Goal: Task Accomplishment & Management: Manage account settings

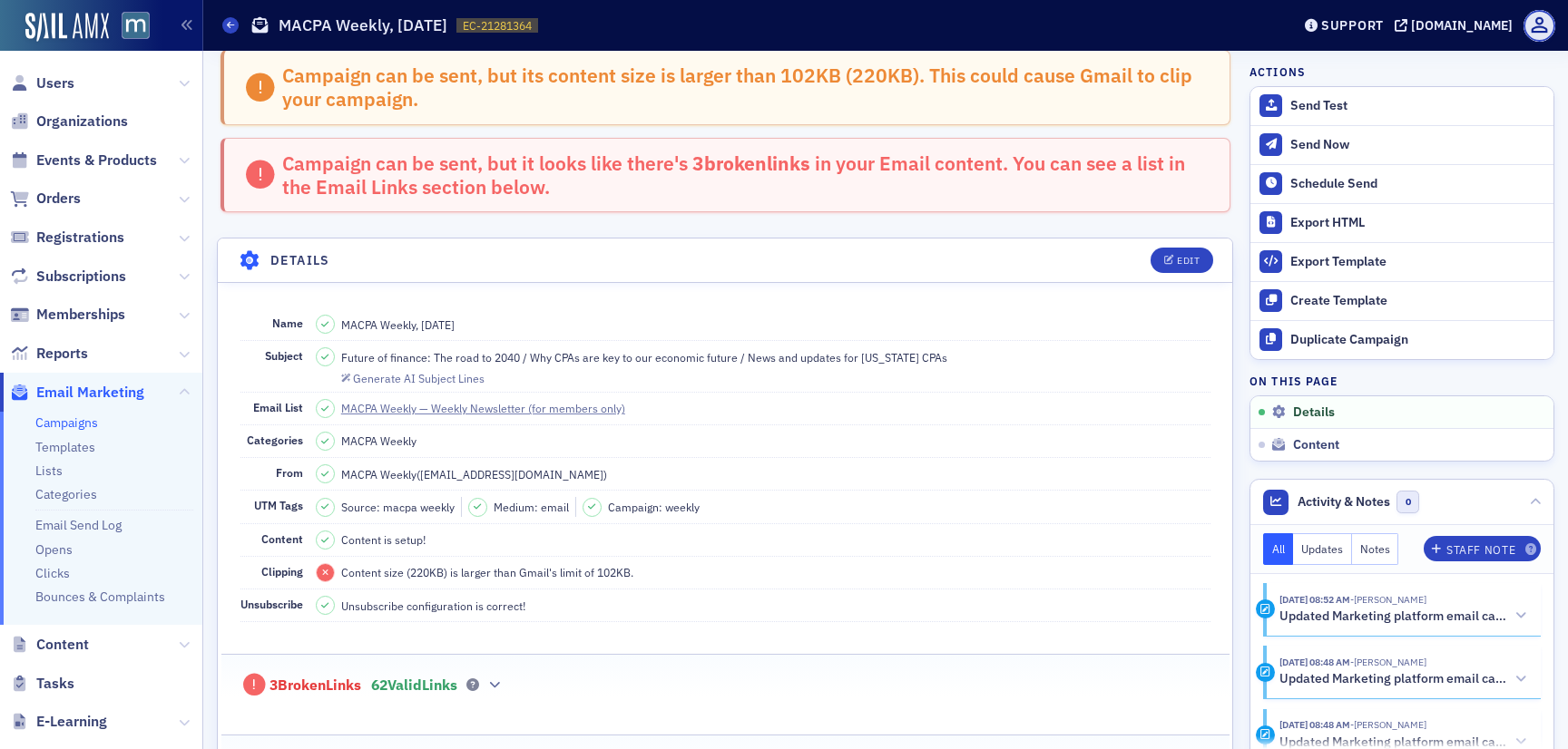
scroll to position [15, 0]
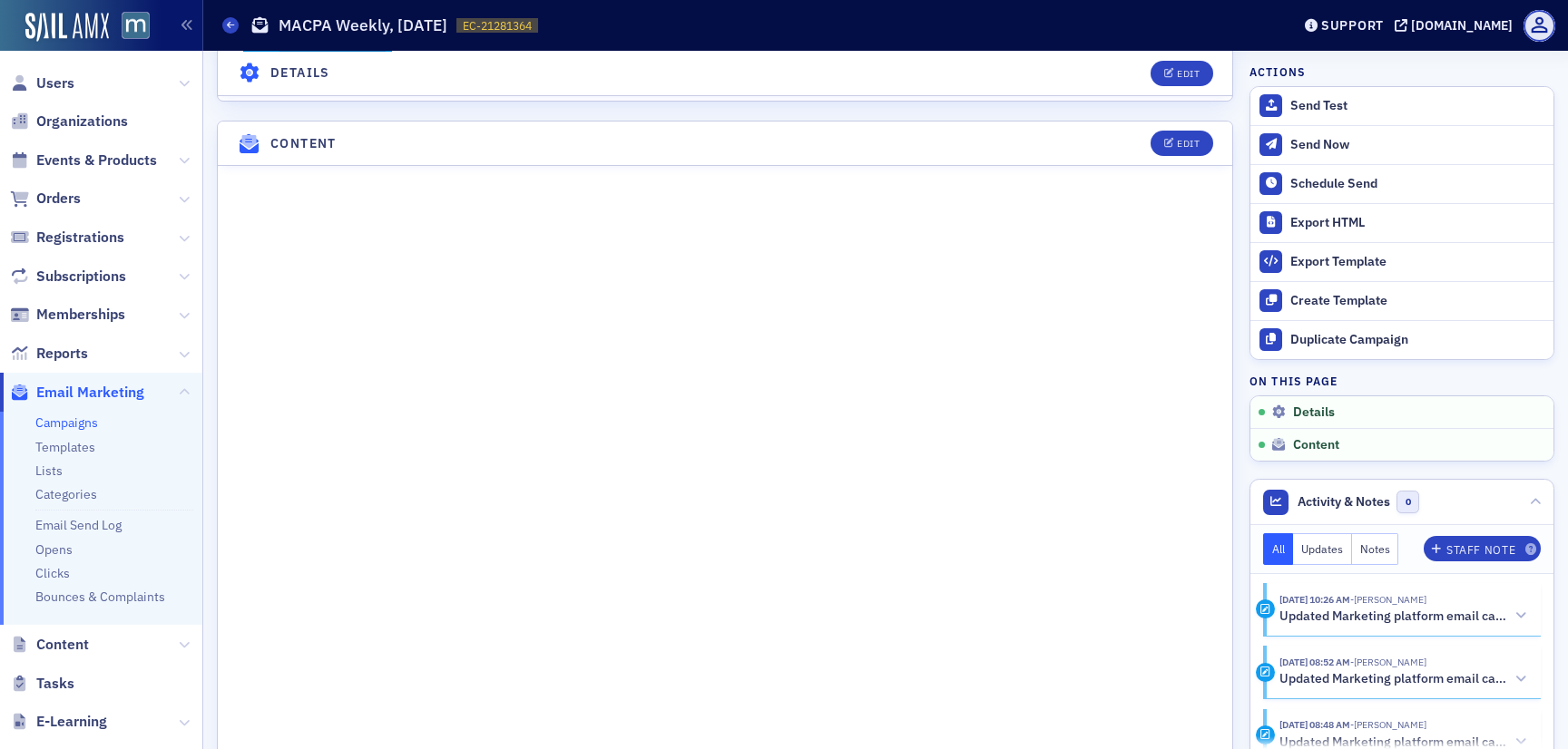
scroll to position [882, 0]
click at [1185, 137] on div "Edit" at bounding box center [1189, 142] width 23 height 10
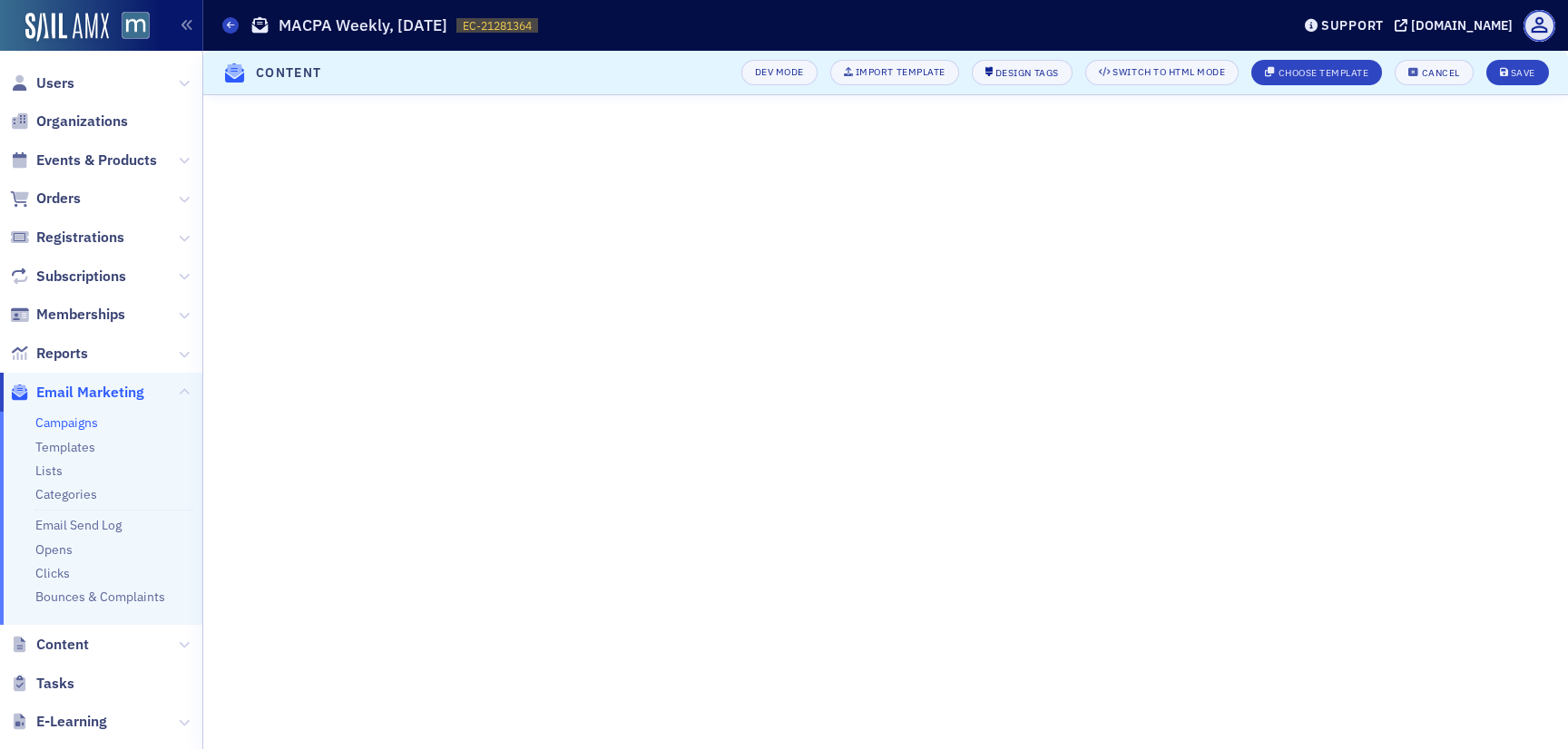
scroll to position [350, 0]
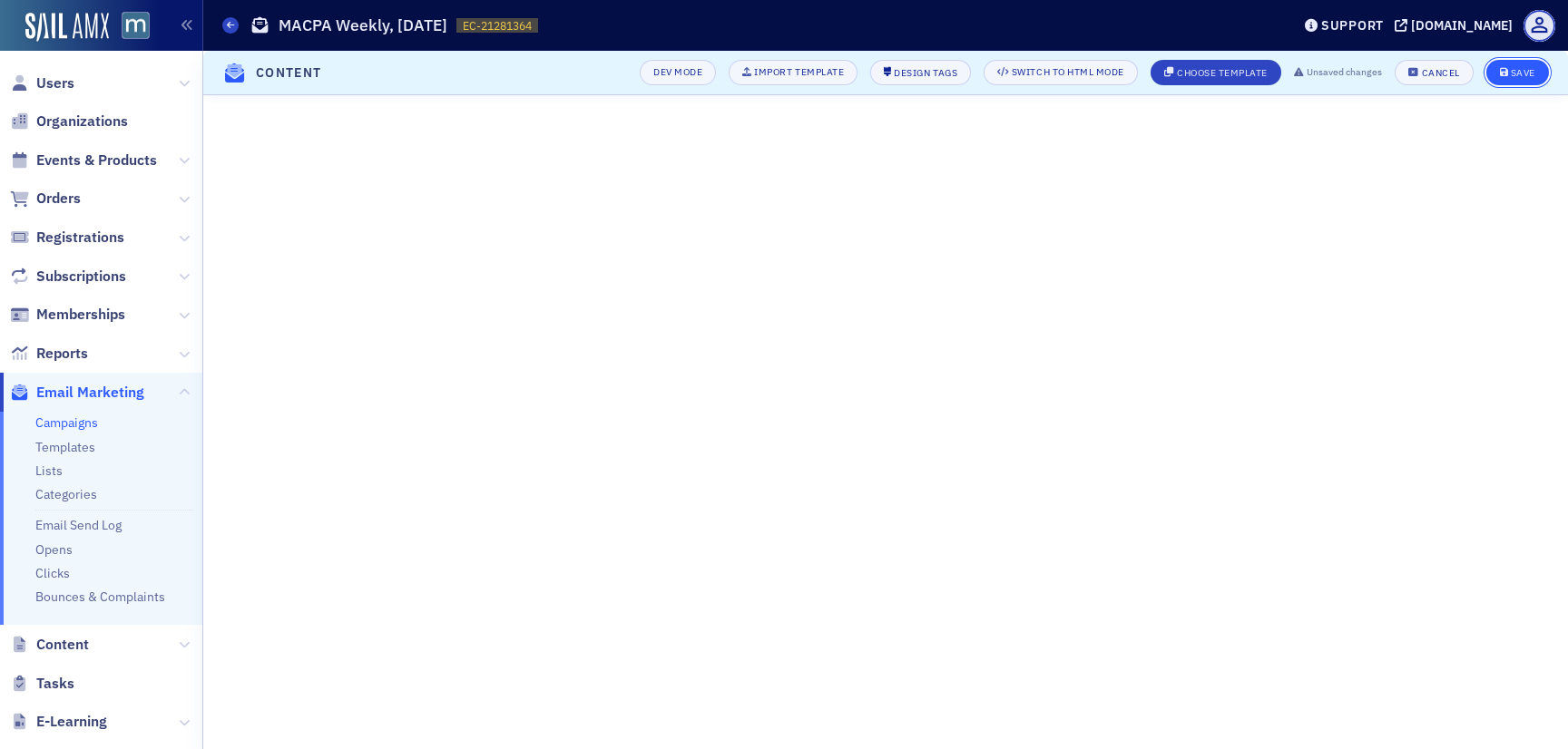
click at [1534, 68] on div "Save" at bounding box center [1524, 73] width 25 height 10
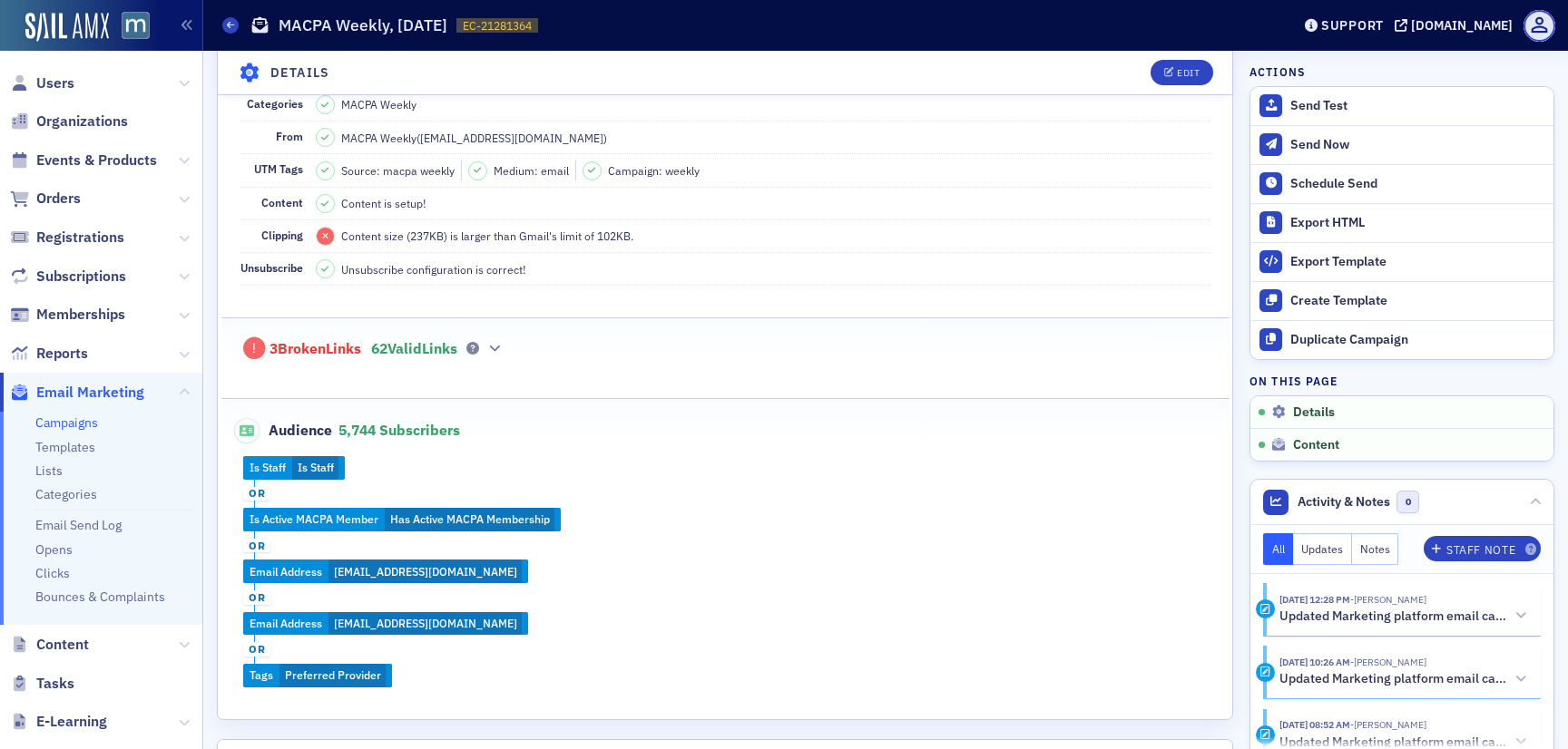
scroll to position [1027, 0]
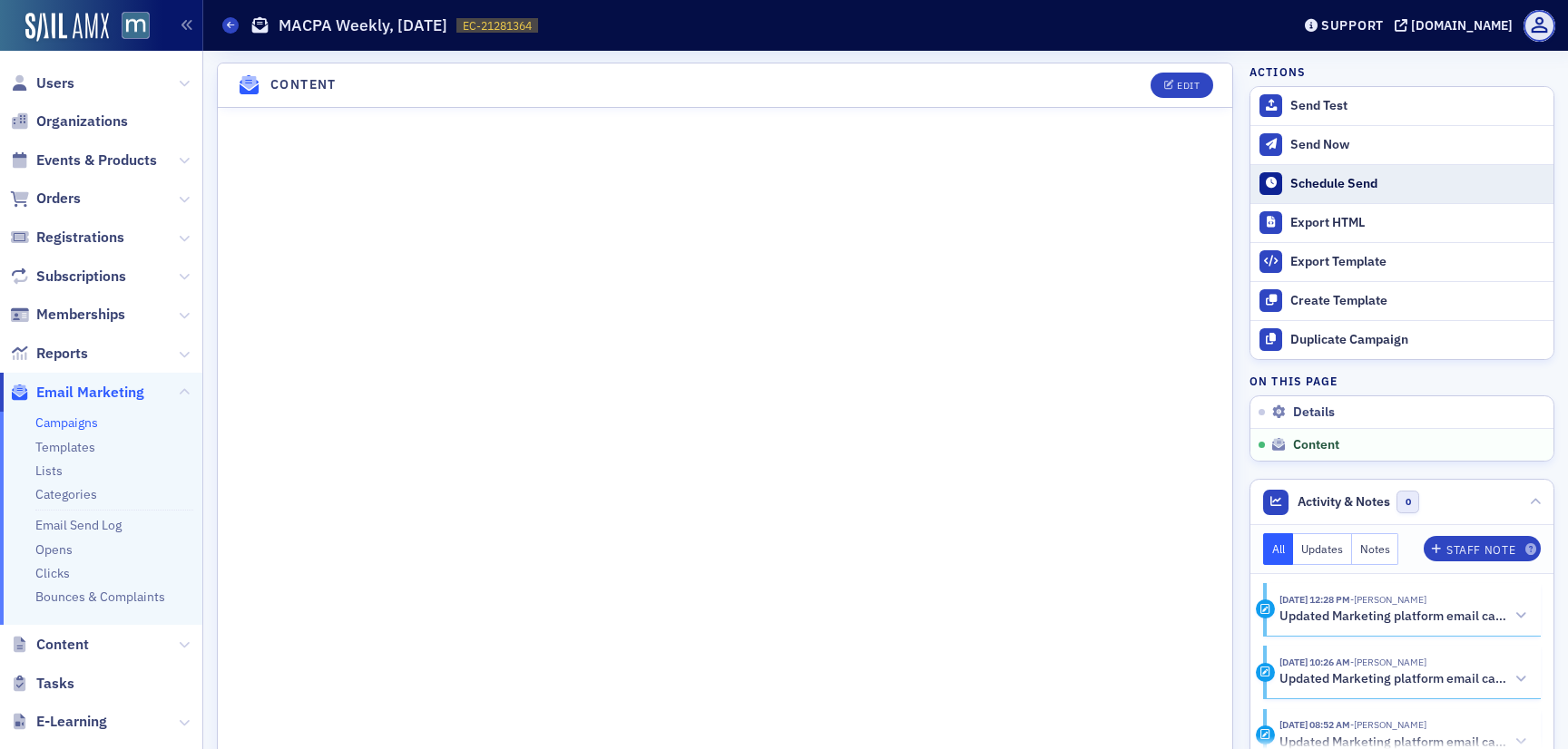
click at [1324, 180] on div "Schedule Send" at bounding box center [1418, 183] width 255 height 16
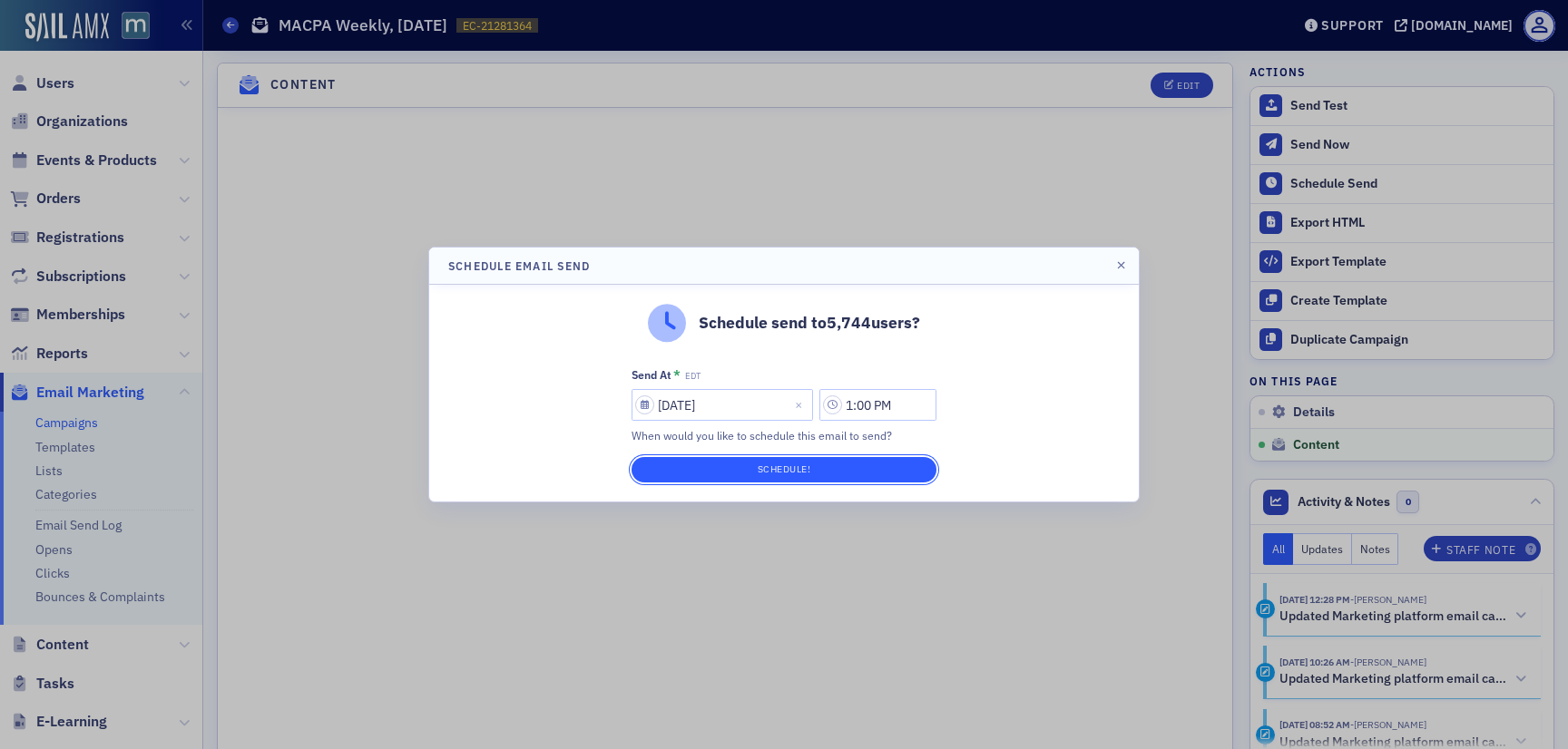
click at [766, 468] on button "Schedule!" at bounding box center [784, 469] width 305 height 26
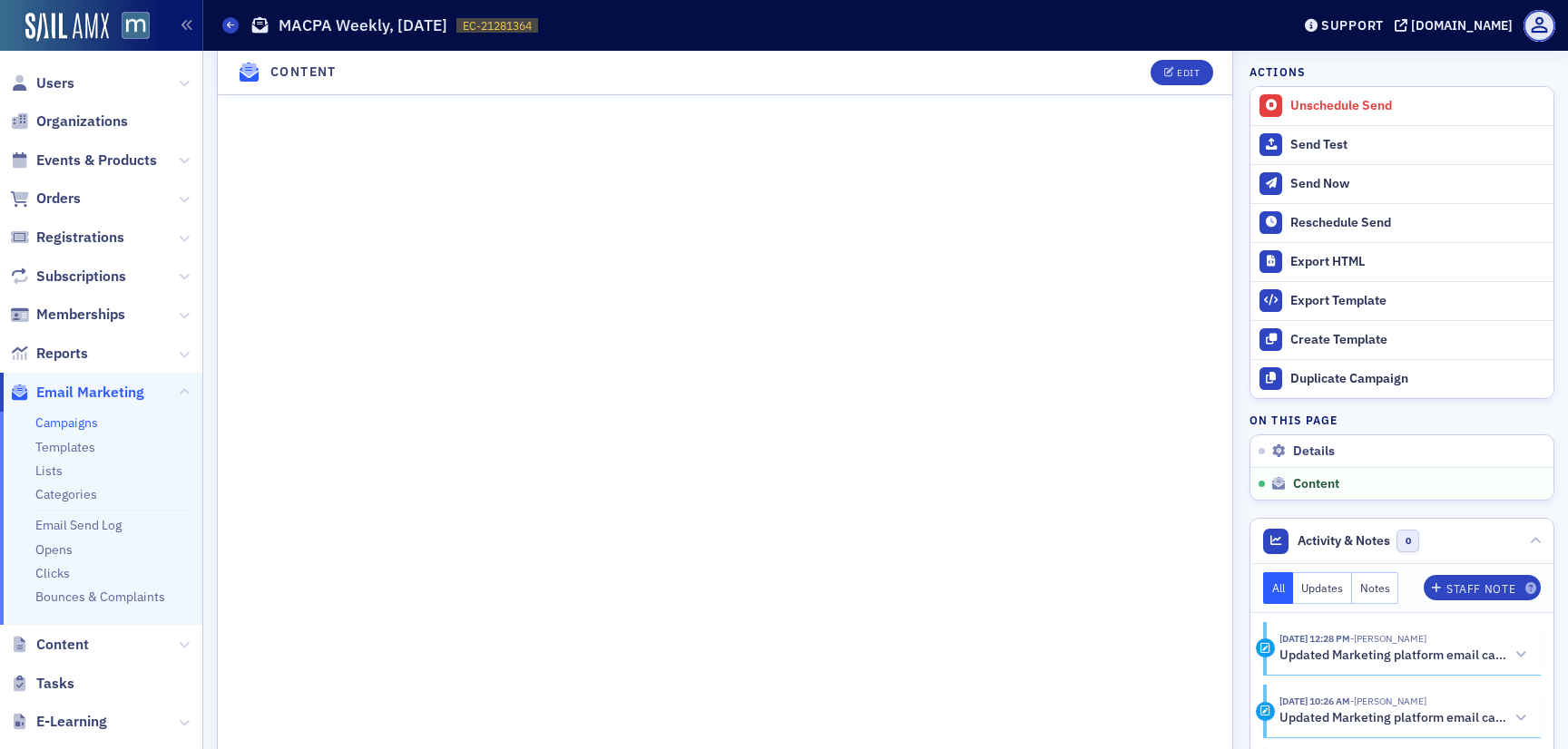
scroll to position [950, 0]
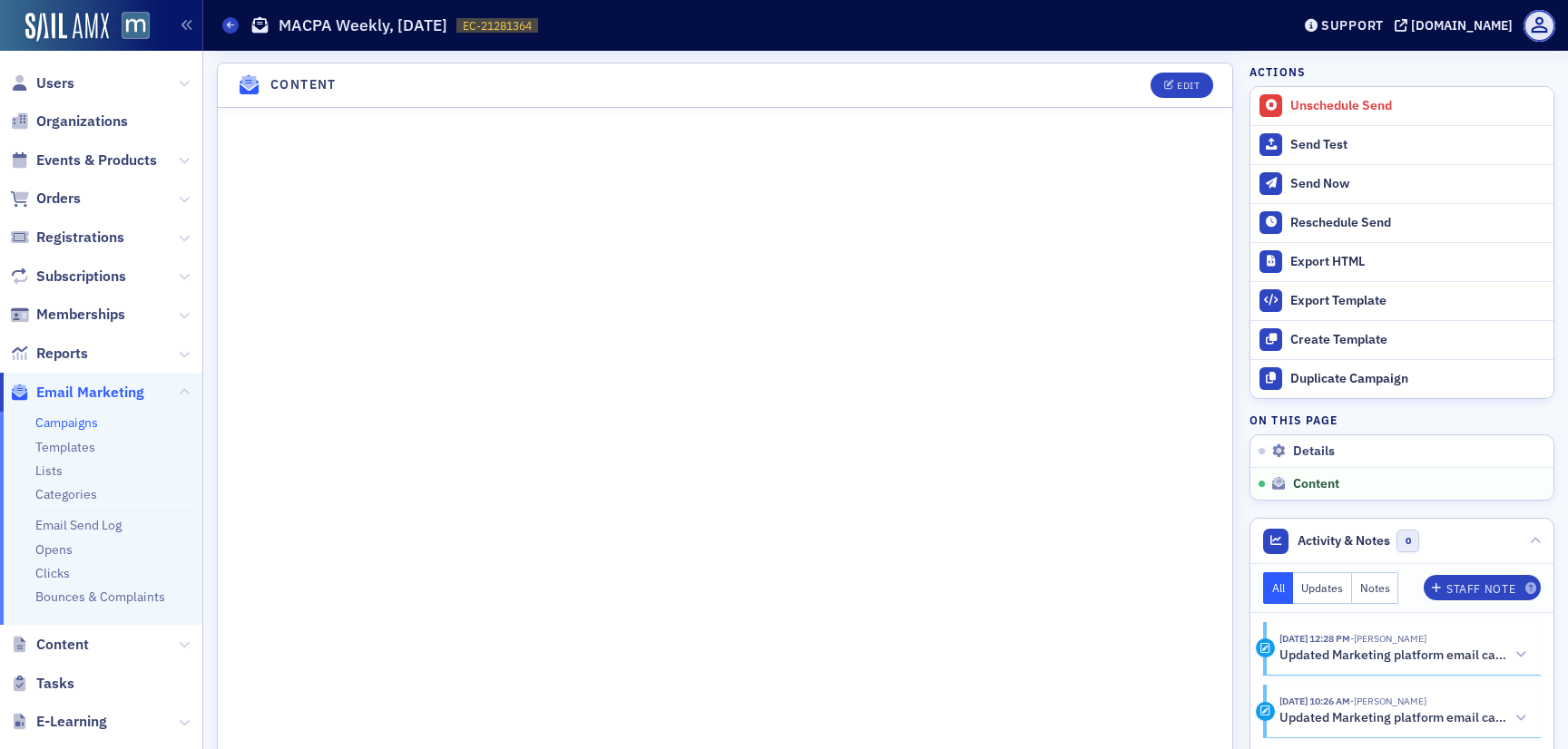
click at [122, 391] on span "Email Marketing" at bounding box center [90, 392] width 108 height 20
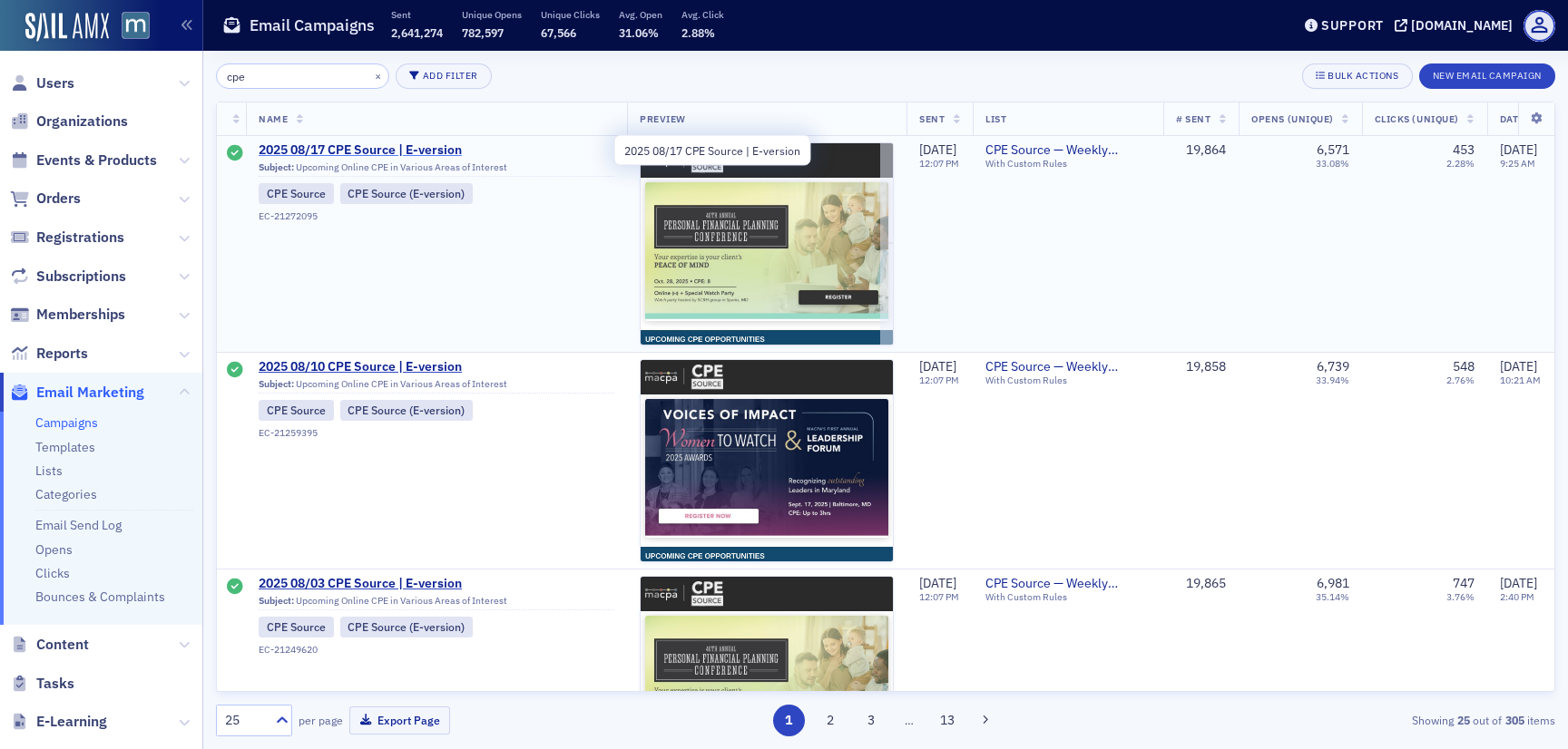
type input "cpe"
click at [366, 148] on span "2025 08/17 CPE Source | E-version" at bounding box center [436, 150] width 356 height 16
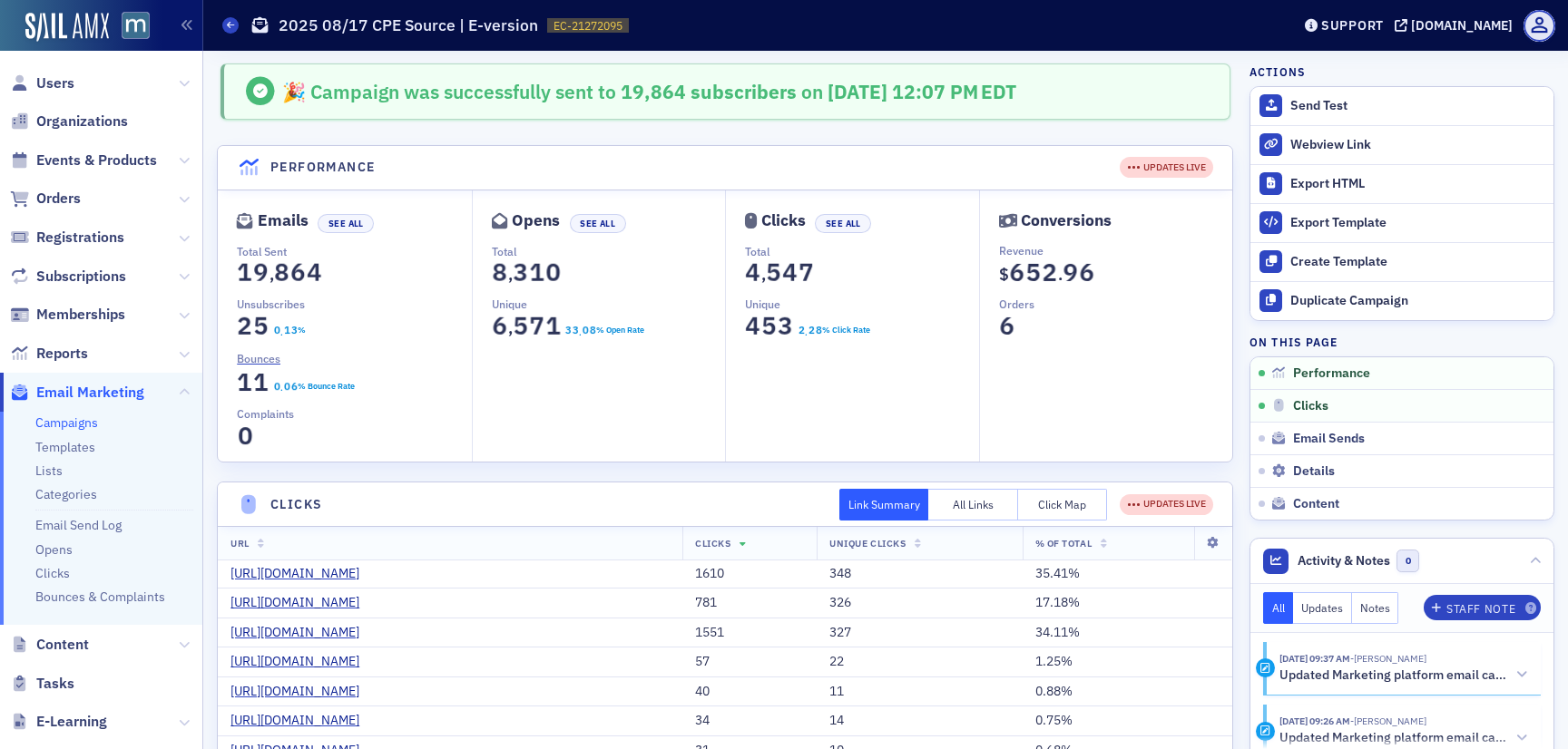
scroll to position [114, 0]
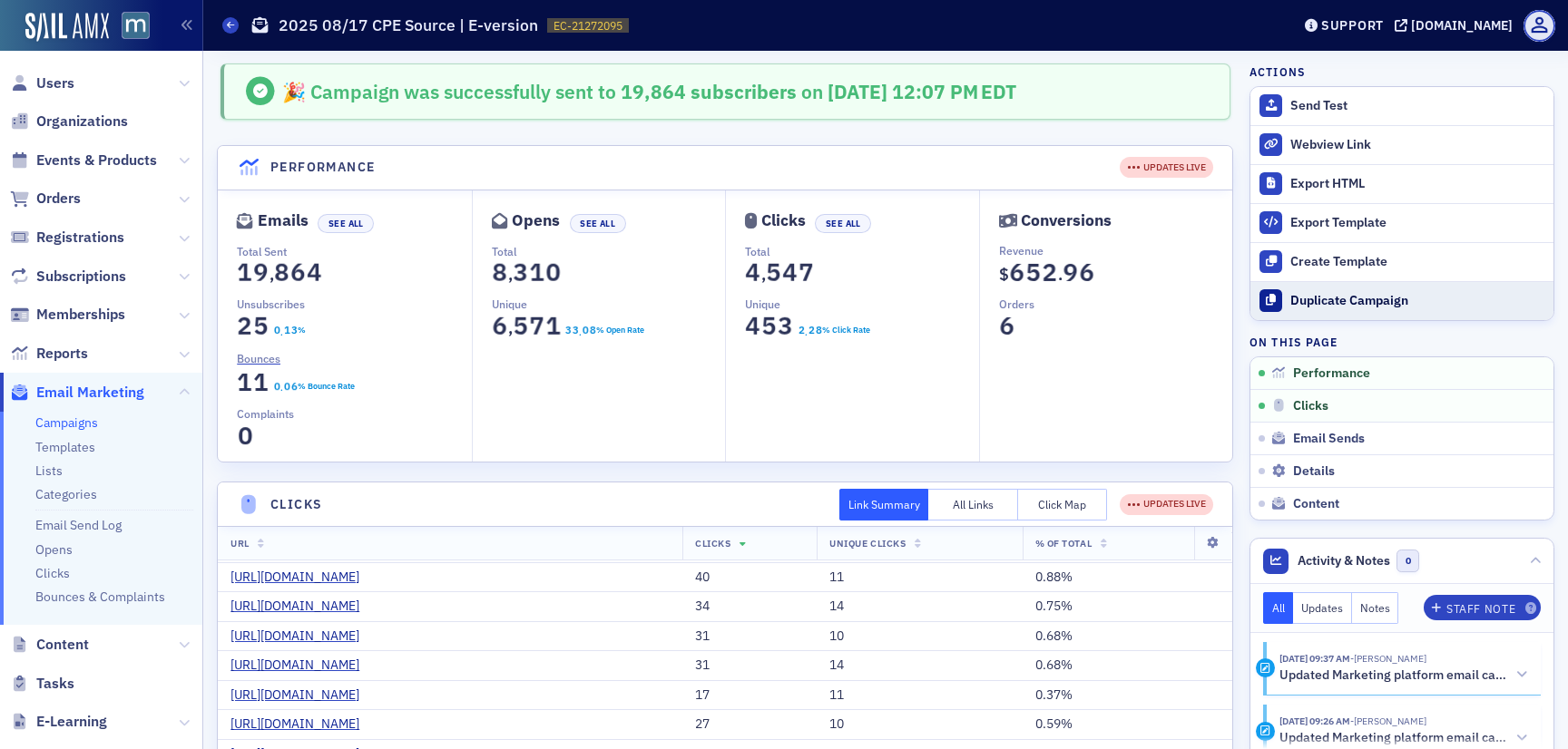
click at [1317, 297] on div "Duplicate Campaign" at bounding box center [1418, 301] width 255 height 16
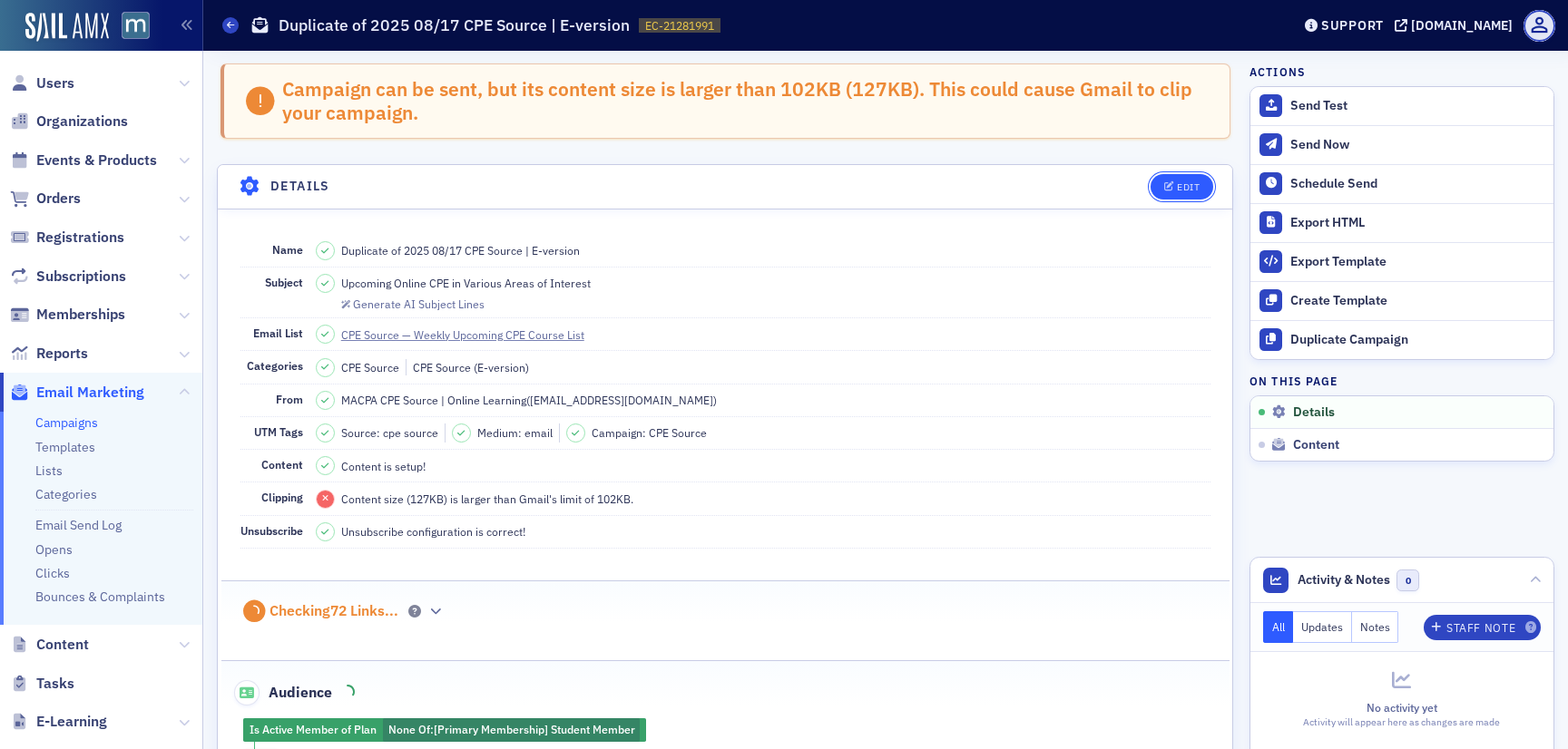
click at [1172, 187] on icon "button" at bounding box center [1171, 187] width 11 height 10
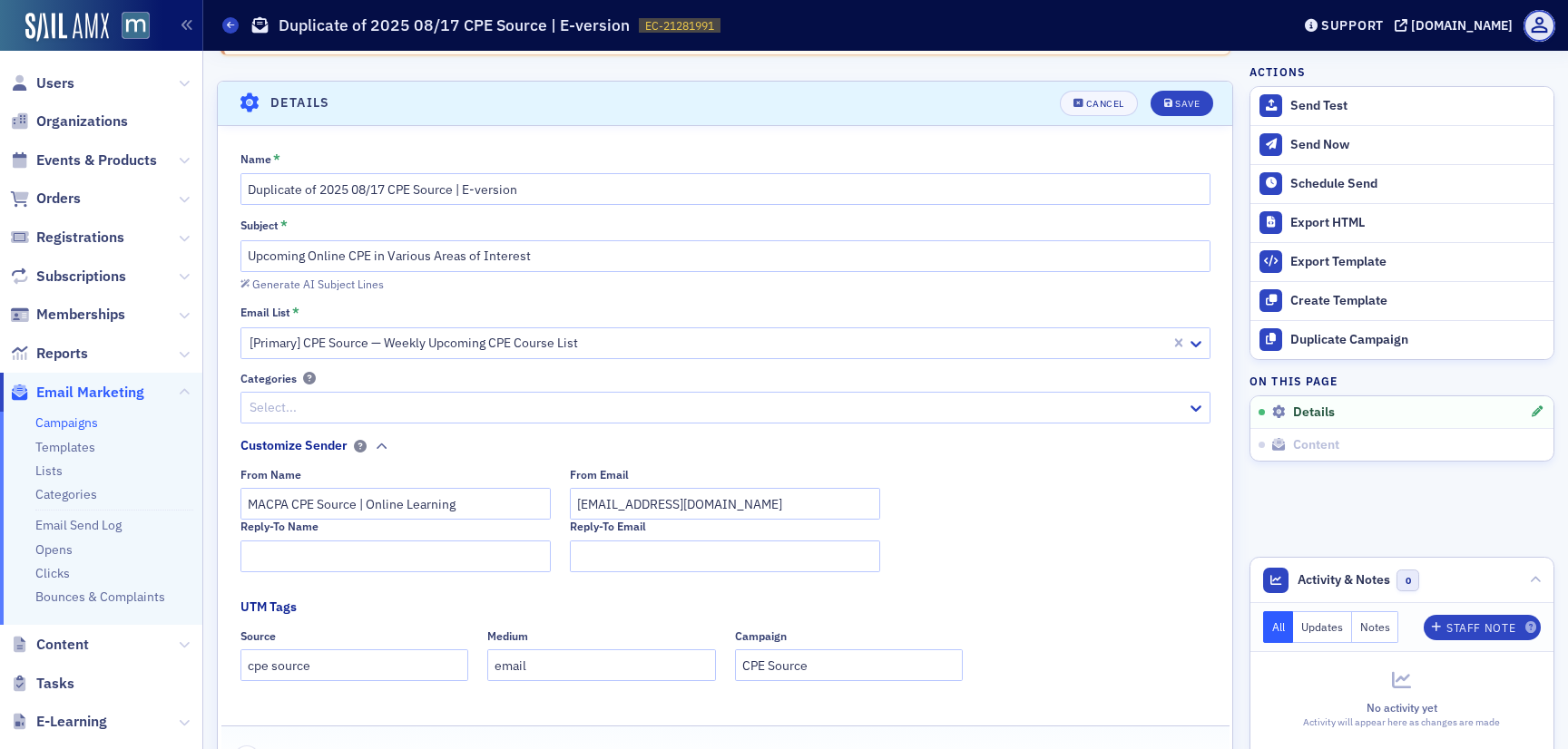
scroll to position [103, 0]
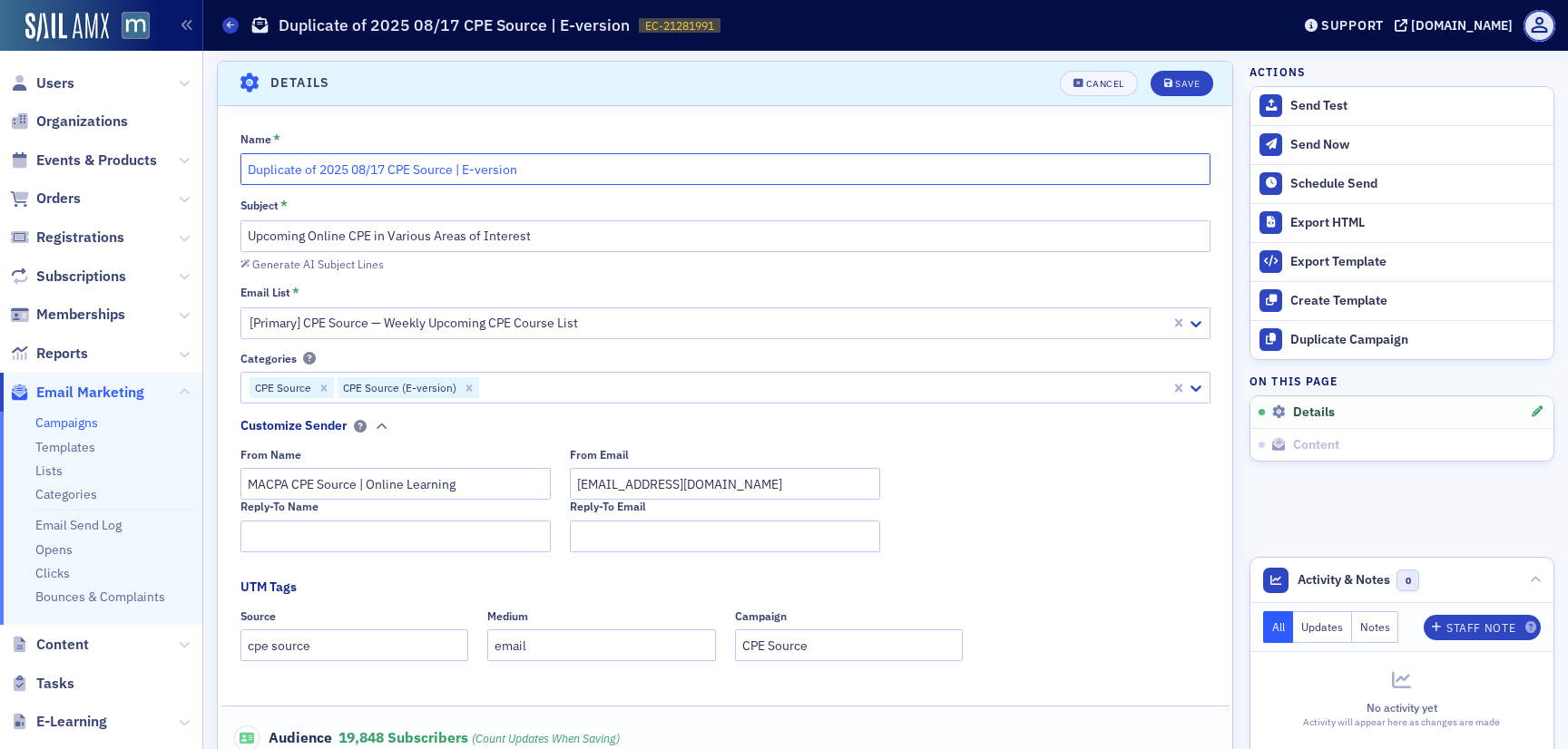
drag, startPoint x: 387, startPoint y: 168, endPoint x: 368, endPoint y: 168, distance: 19.0
click at [368, 168] on input "Duplicate of 2025 08/17 CPE Source | E-version" at bounding box center [725, 169] width 970 height 32
drag, startPoint x: 322, startPoint y: 170, endPoint x: 215, endPoint y: 170, distance: 107.0
type input "2025 08/24 CPE Source | E-version"
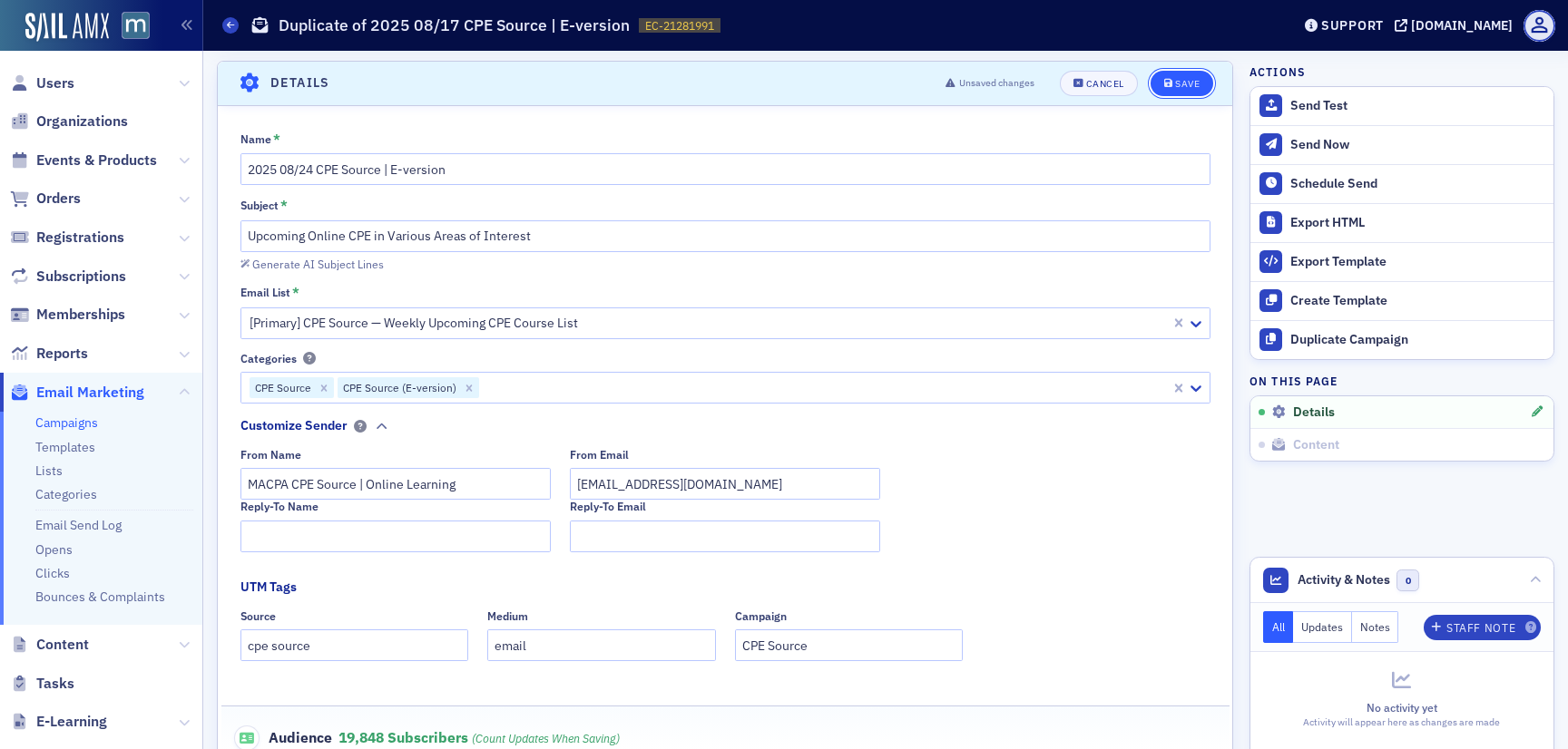
click at [1204, 74] on button "Save" at bounding box center [1182, 83] width 62 height 26
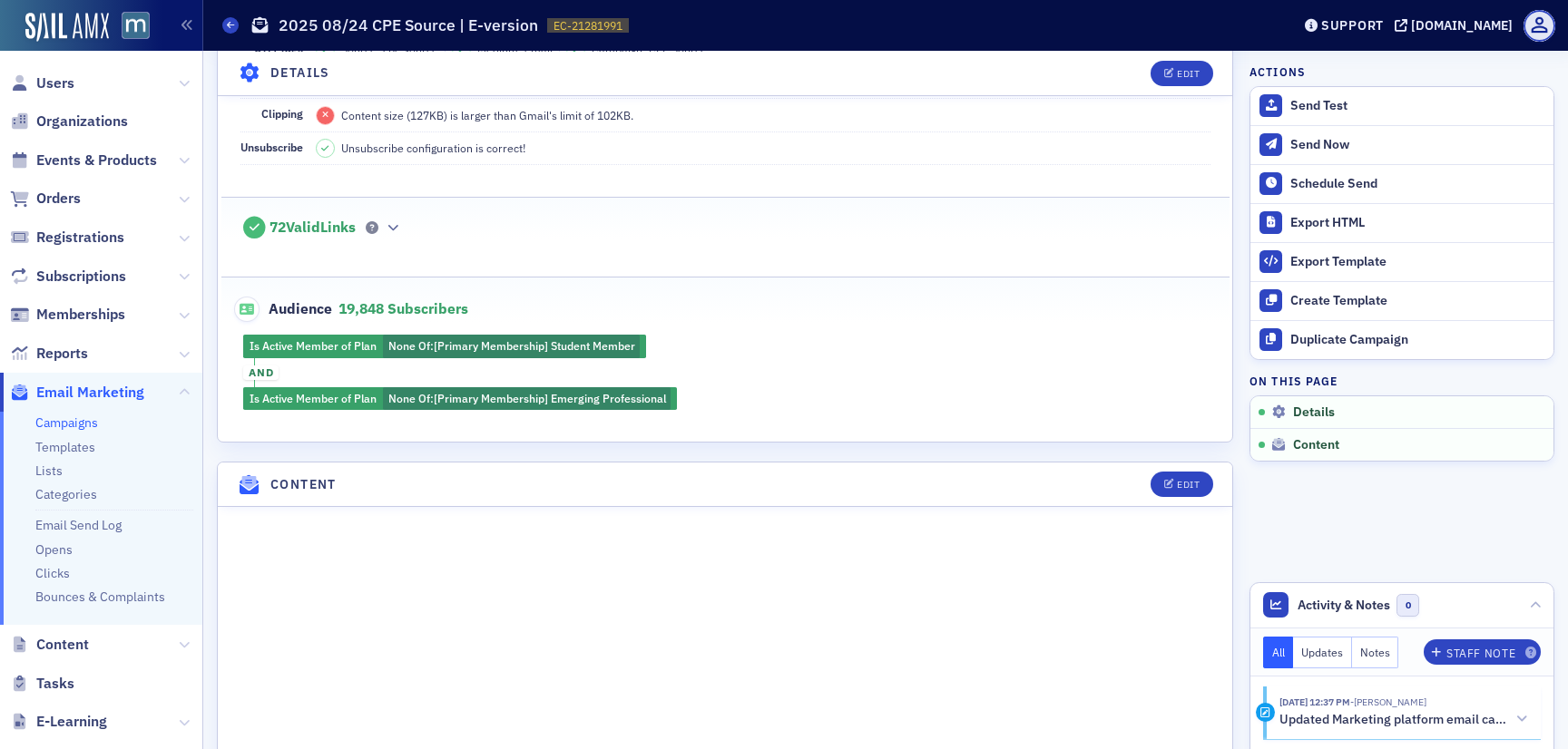
scroll to position [392, 0]
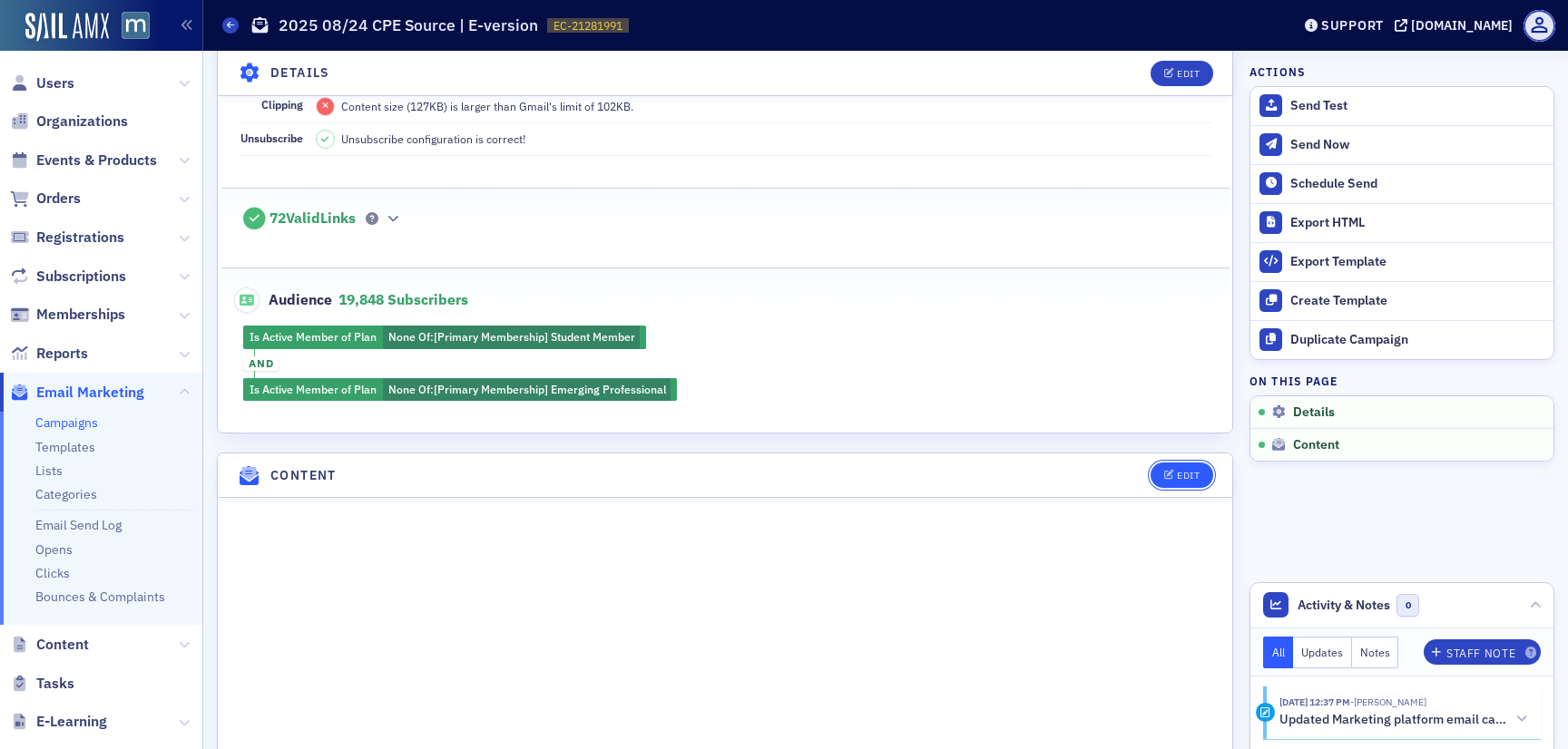
click at [1179, 465] on button "Edit" at bounding box center [1182, 475] width 62 height 26
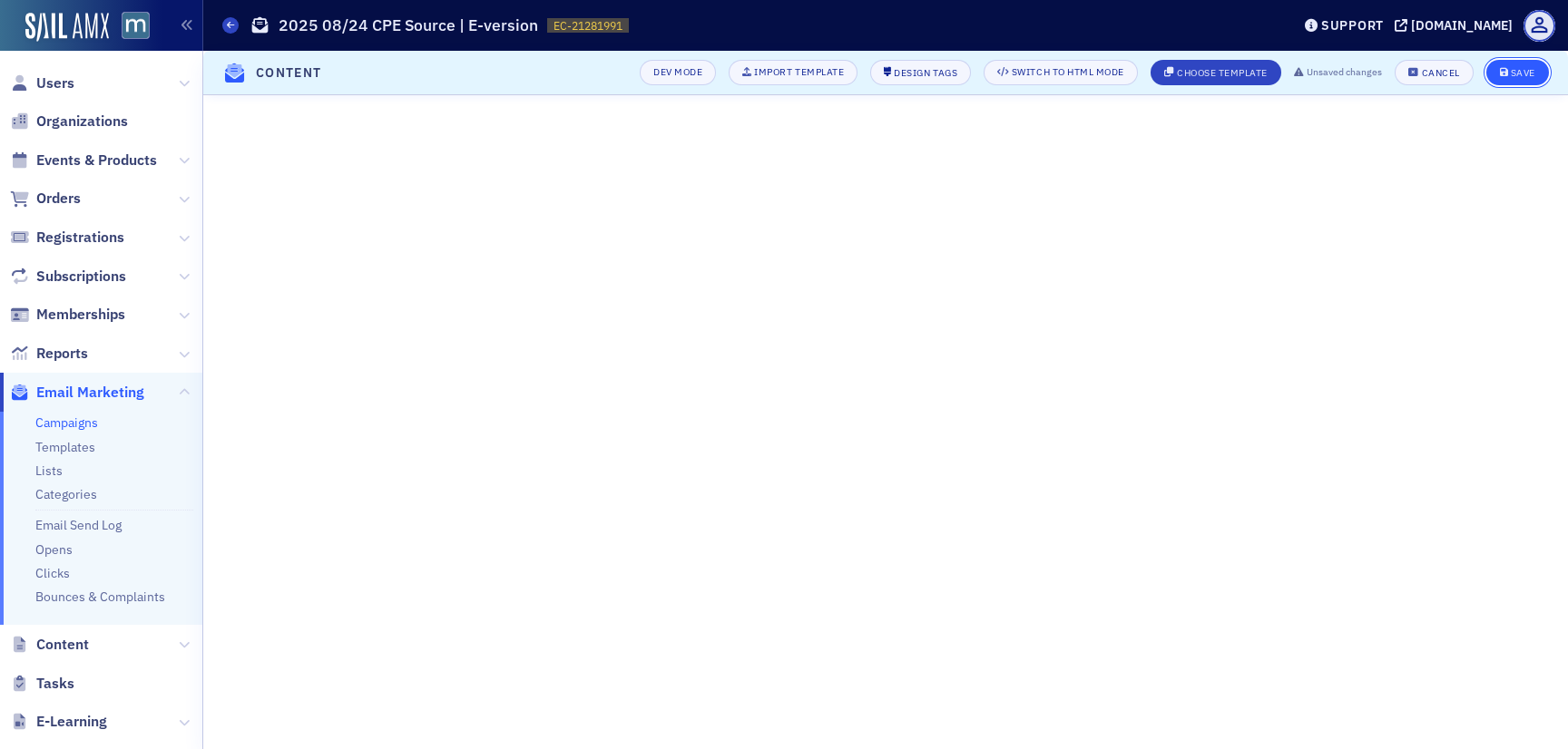
click at [1525, 64] on button "Save" at bounding box center [1518, 72] width 62 height 26
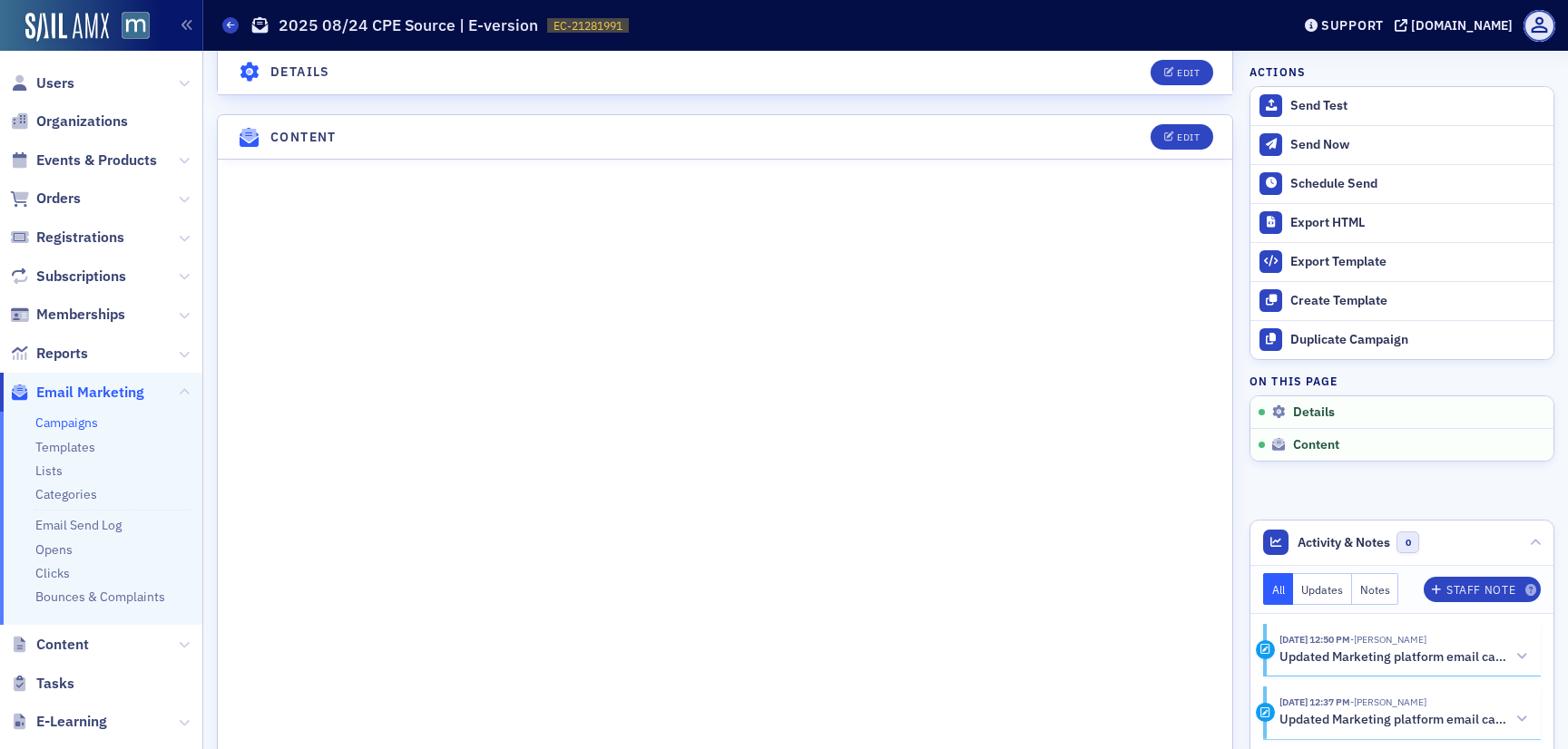
scroll to position [765, 0]
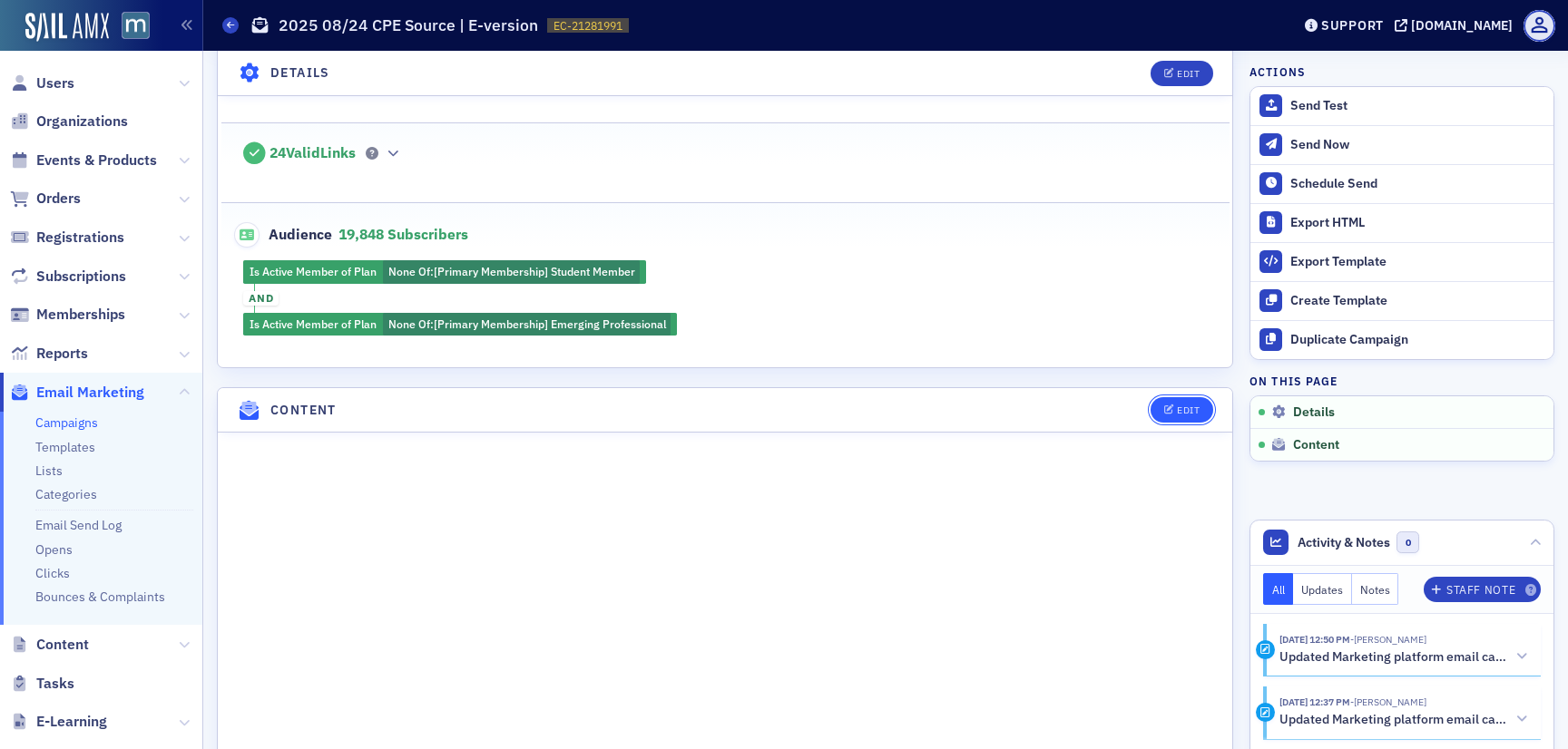
click at [1183, 409] on div "Edit" at bounding box center [1189, 410] width 23 height 10
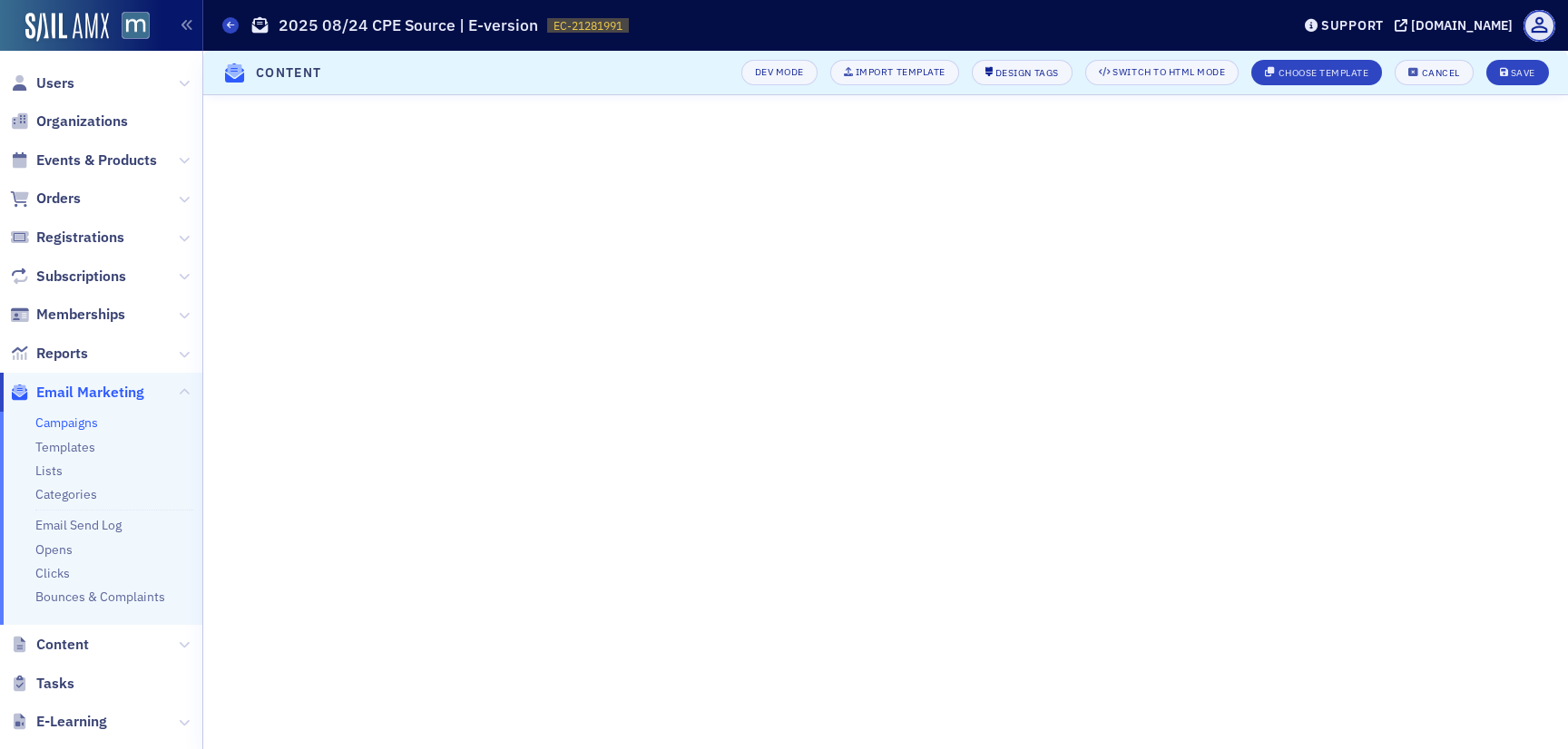
scroll to position [88, 0]
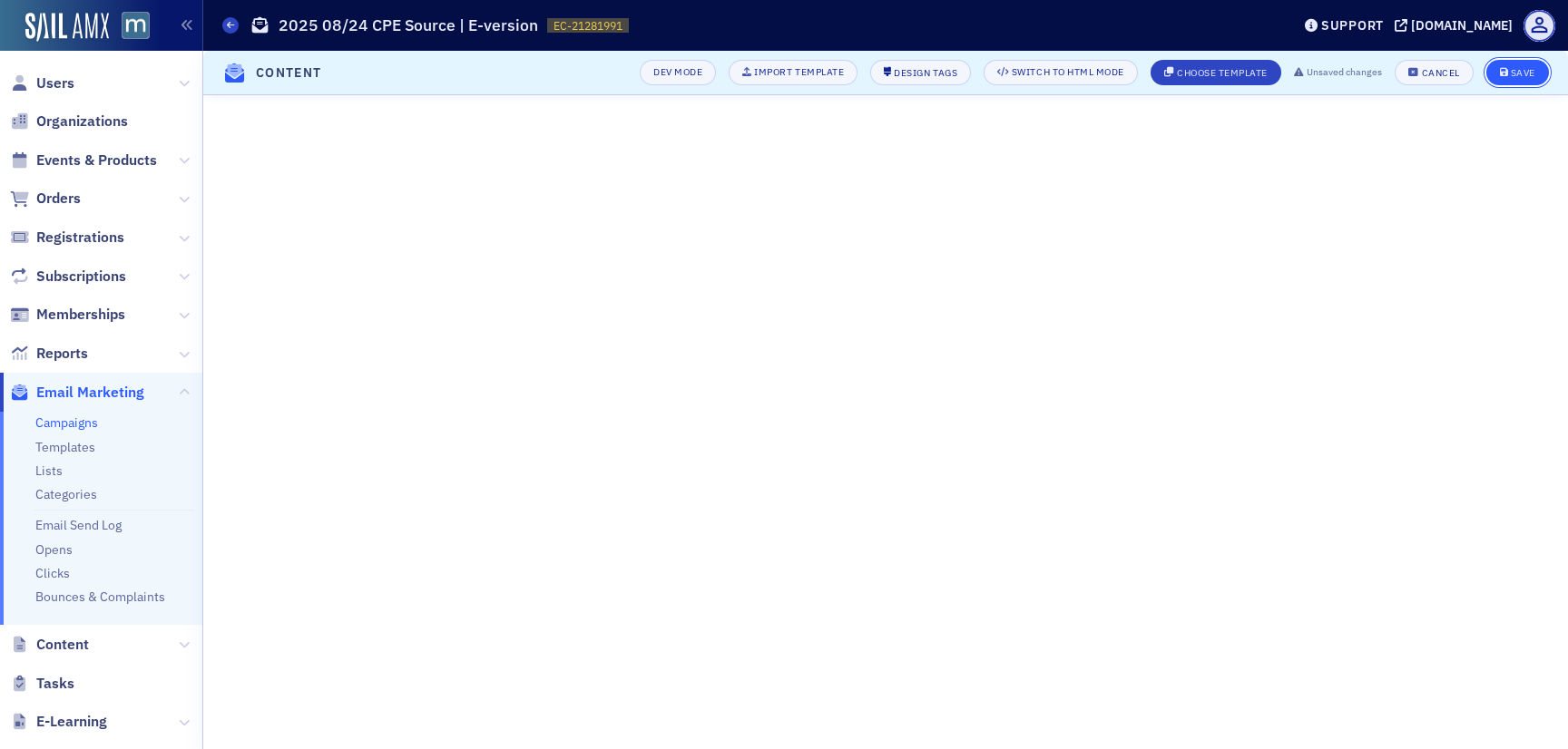
click at [1532, 77] on div "Save" at bounding box center [1524, 73] width 25 height 10
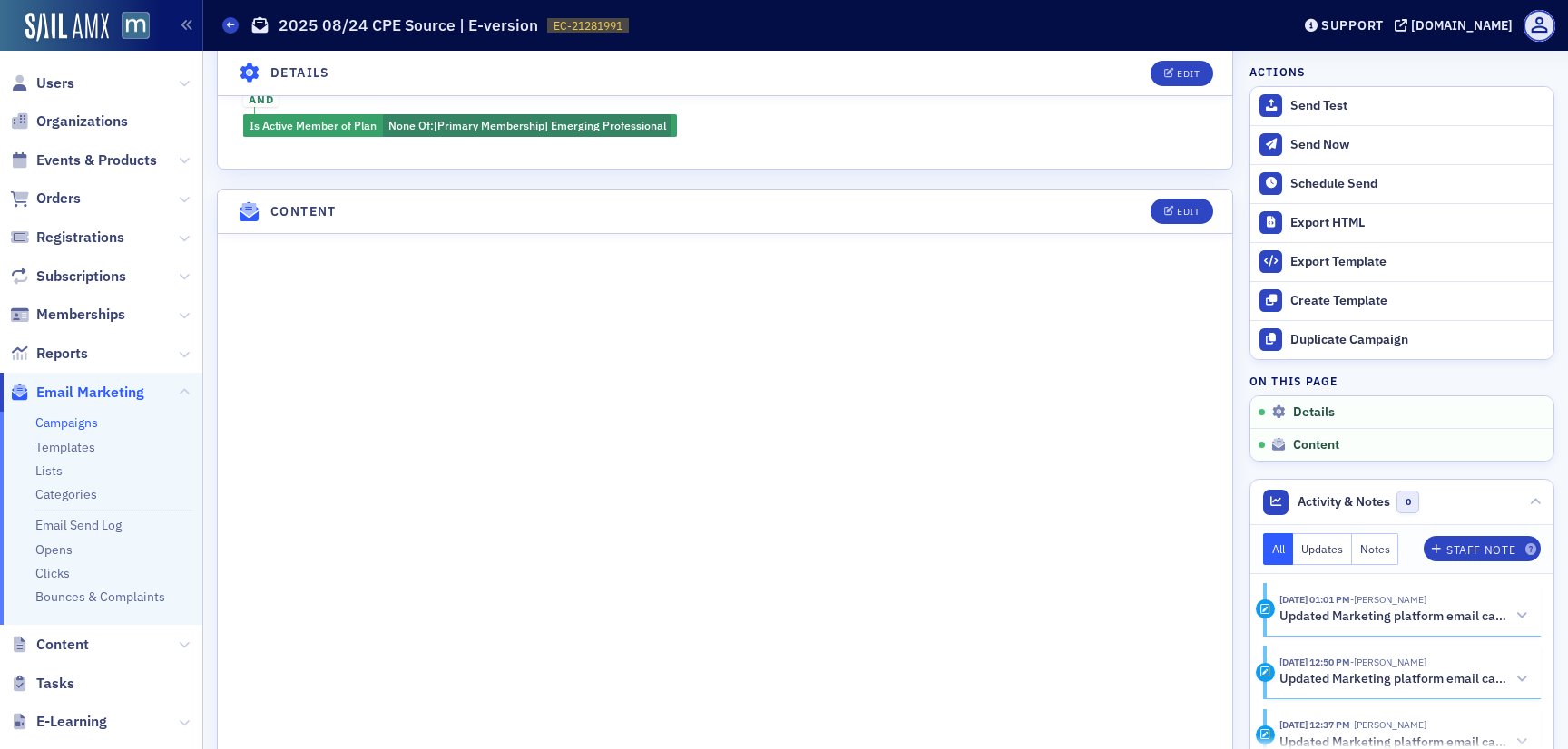
scroll to position [914, 0]
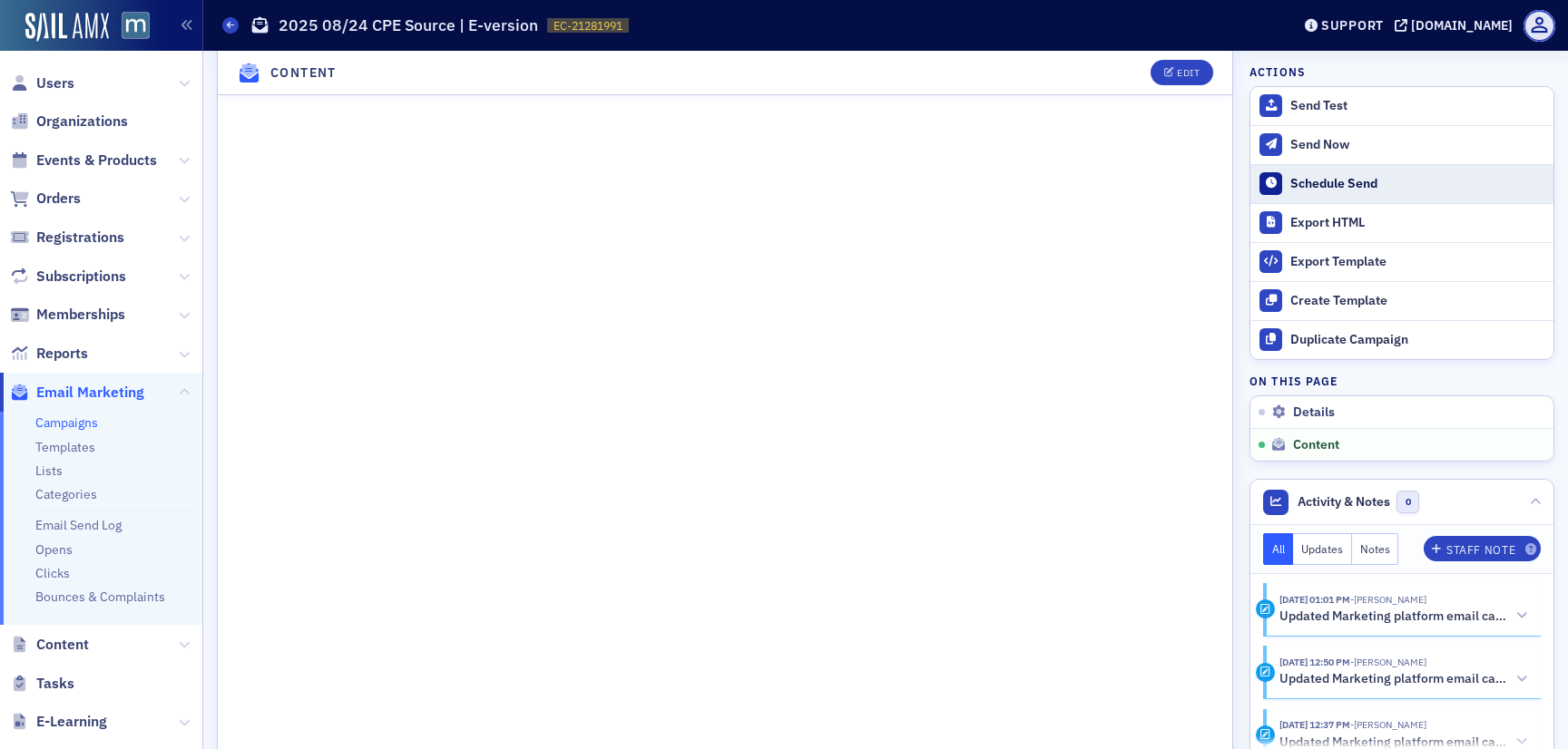
click at [1332, 182] on div "Schedule Send" at bounding box center [1418, 183] width 255 height 16
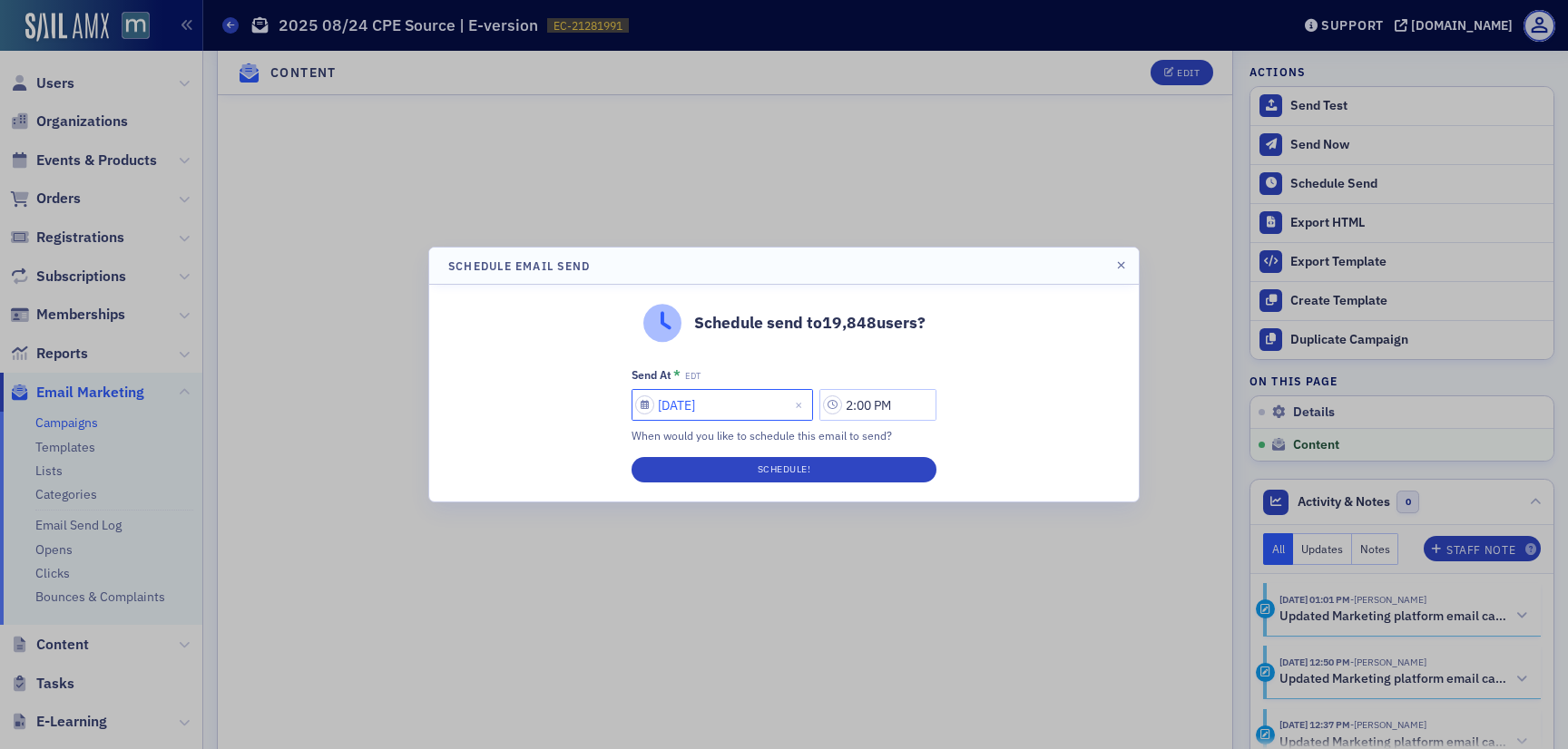
select select "7"
select select "2025"
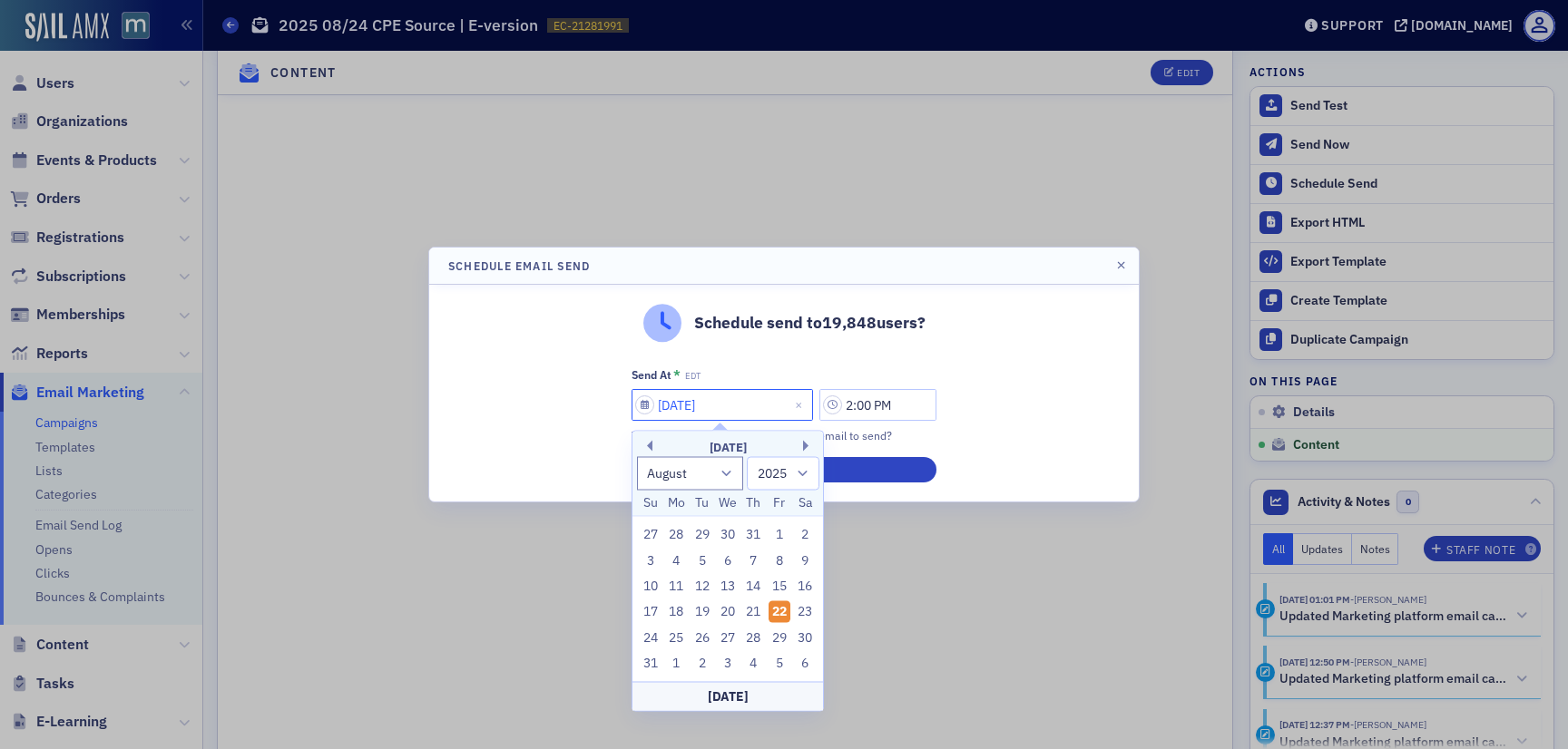
click at [663, 409] on input "08/22/2025" at bounding box center [723, 405] width 182 height 32
click at [660, 640] on div "24" at bounding box center [650, 637] width 22 height 22
type input "08/24/2025"
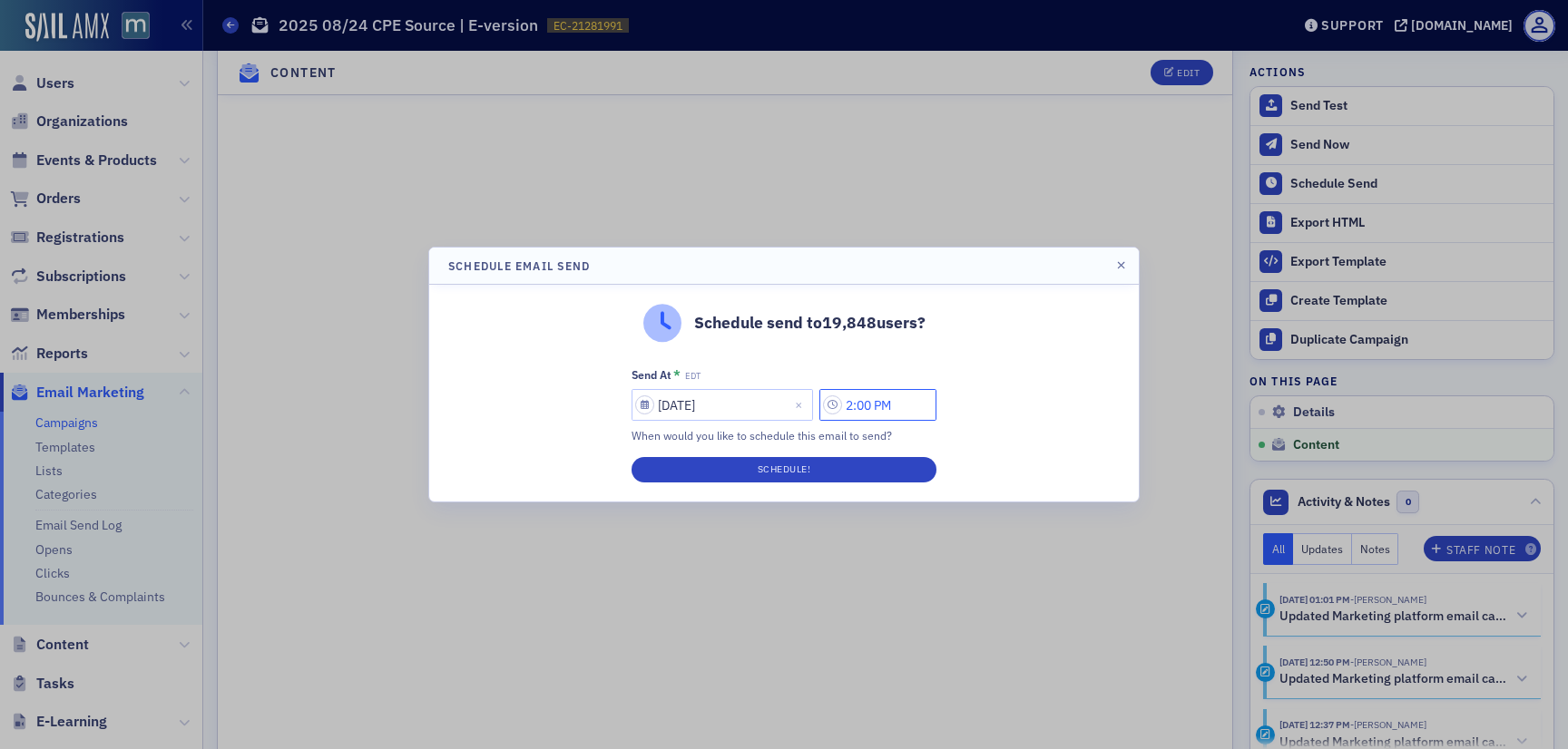
drag, startPoint x: 865, startPoint y: 405, endPoint x: 848, endPoint y: 401, distance: 17.5
click at [848, 401] on input "2:00 PM" at bounding box center [878, 405] width 117 height 32
click at [643, 403] on div at bounding box center [631, 406] width 34 height 23
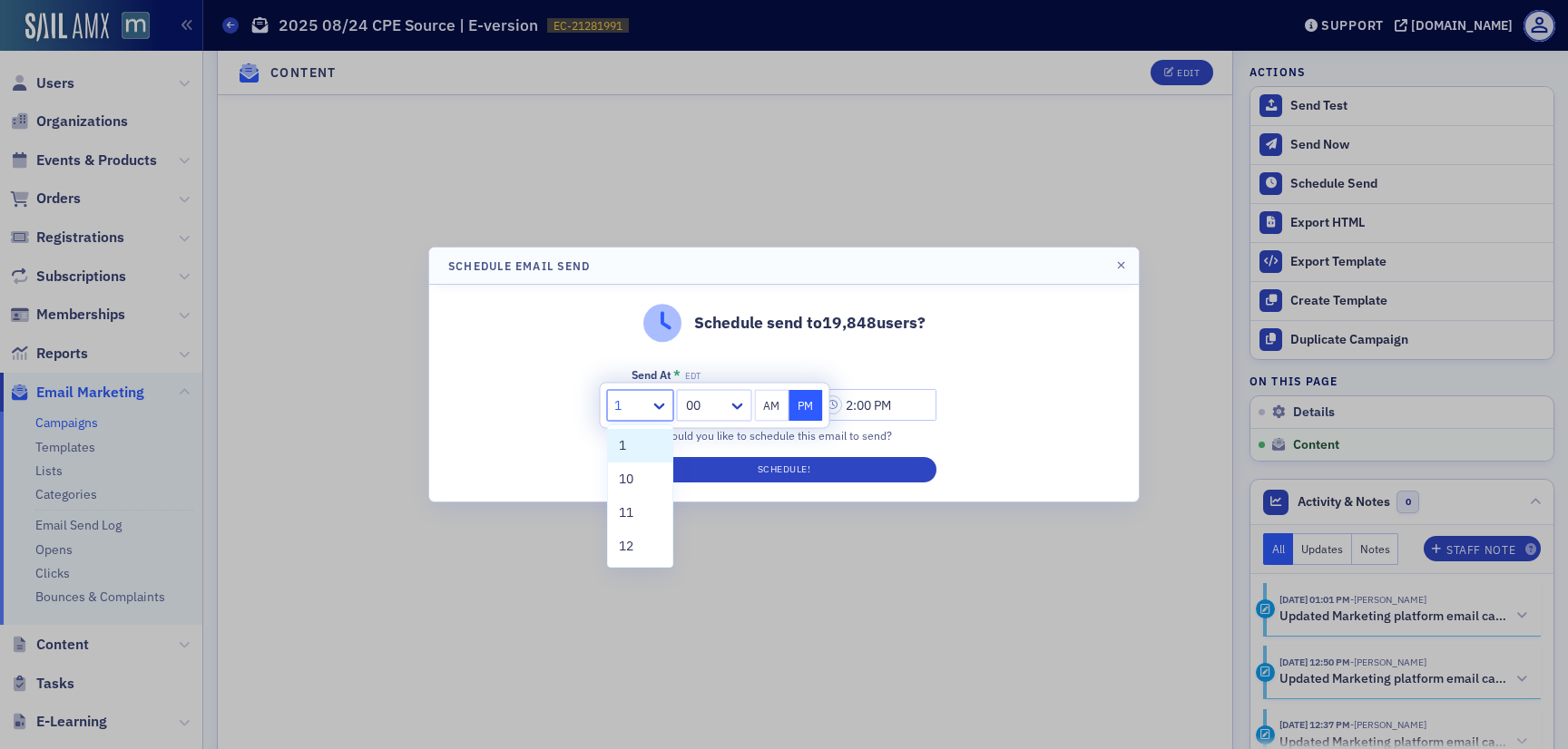
type input "12"
click at [636, 450] on div "12" at bounding box center [643, 445] width 47 height 19
type input "12:00 PM"
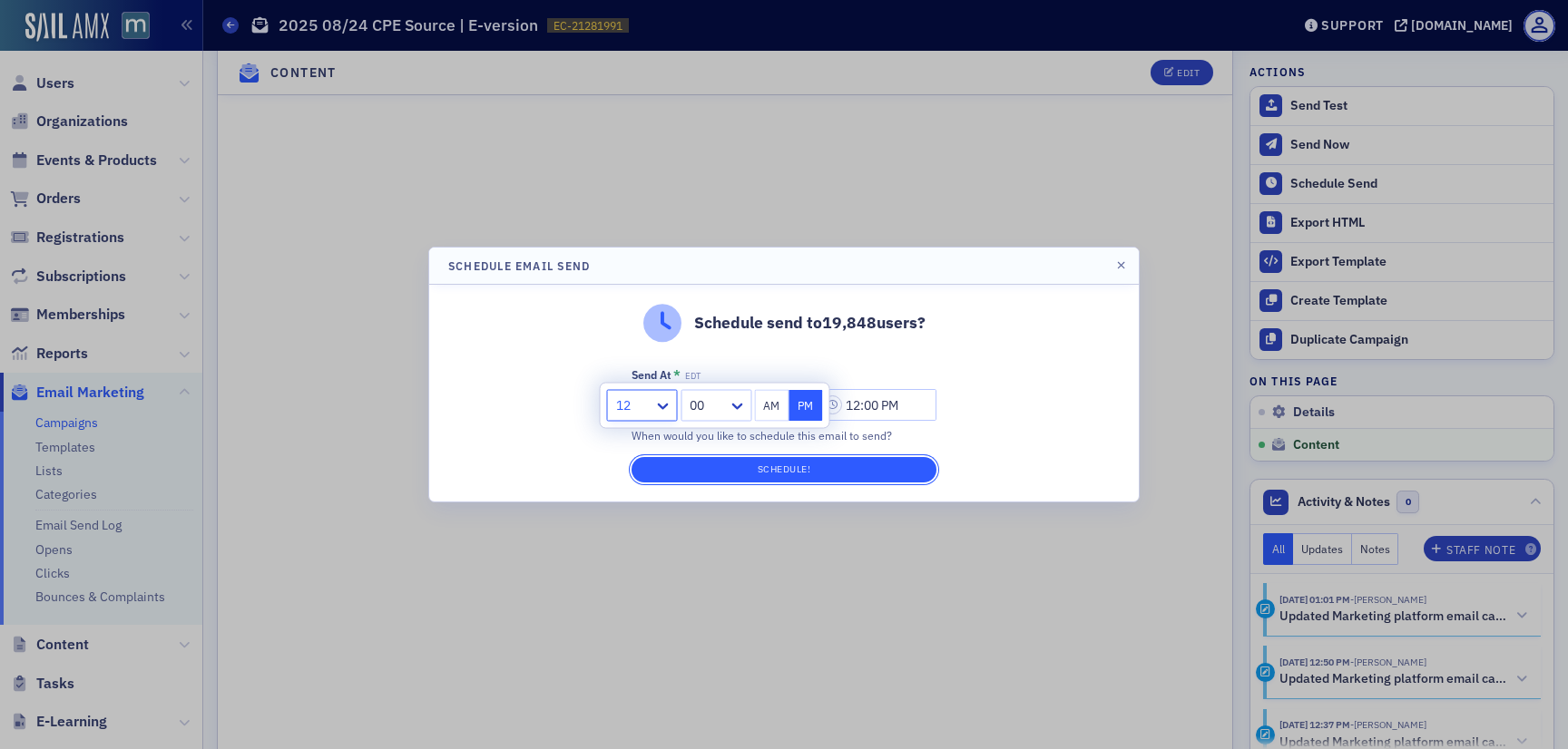
click at [749, 462] on button "Schedule!" at bounding box center [784, 469] width 305 height 26
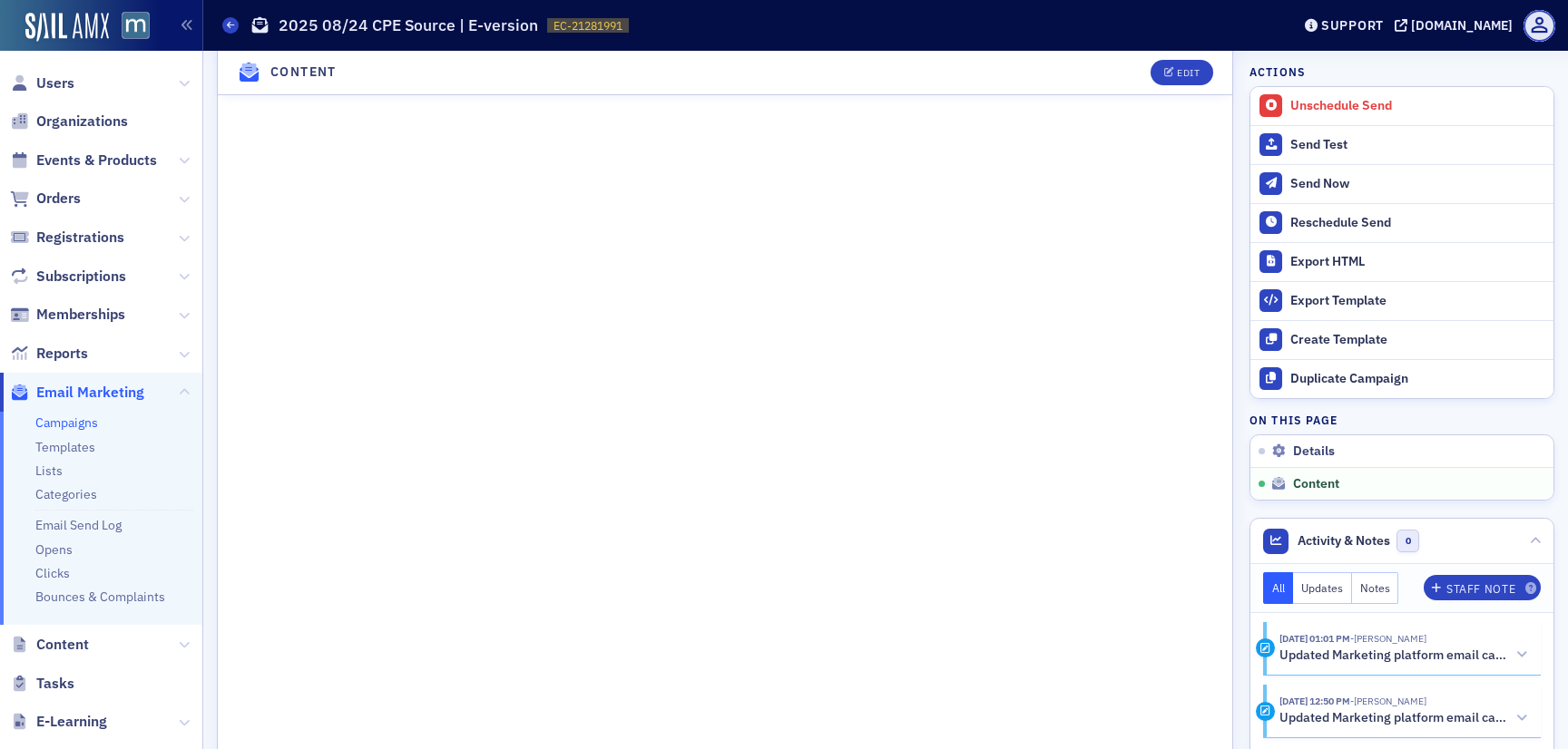
scroll to position [924, 0]
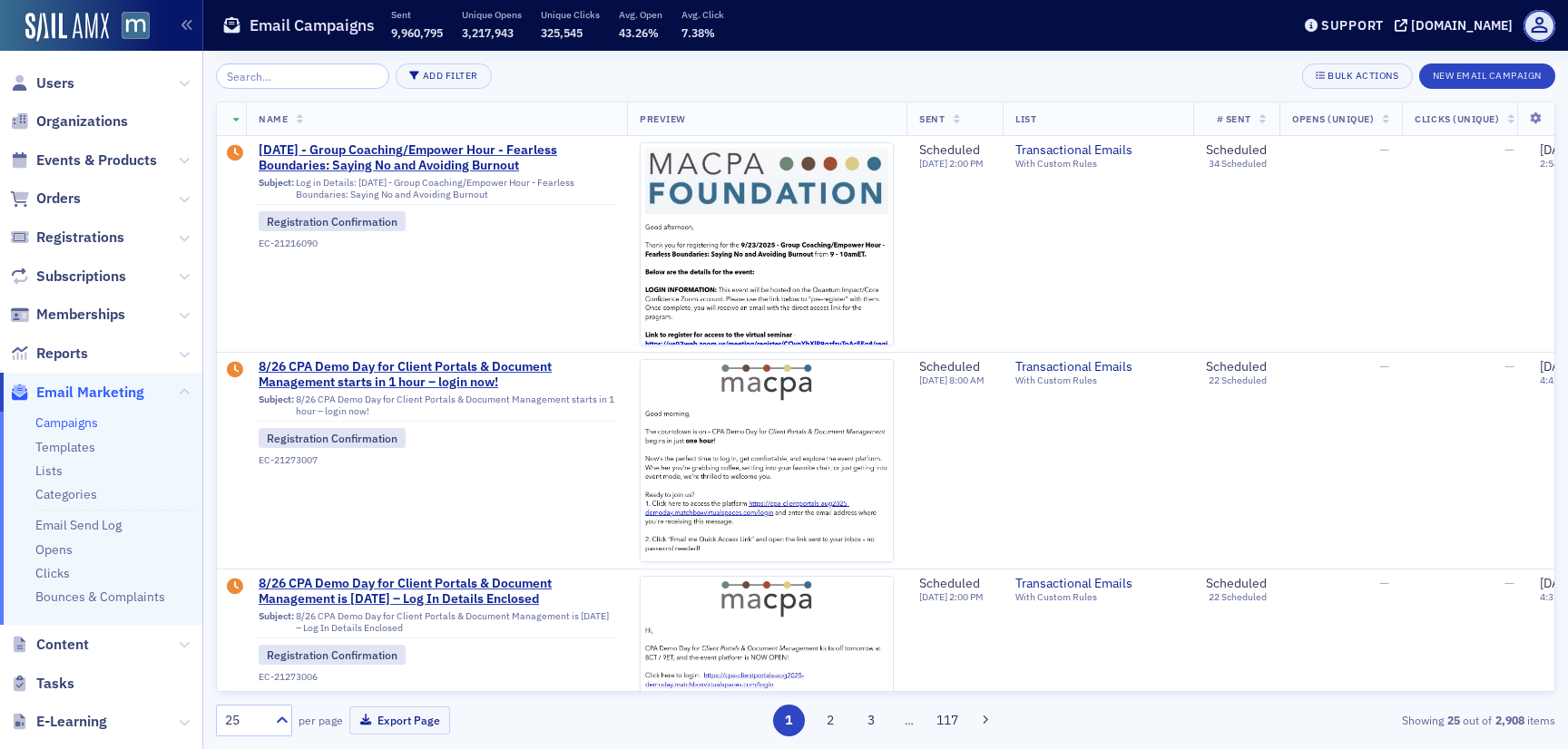
scroll to position [951, 0]
